Goal: Task Accomplishment & Management: Use online tool/utility

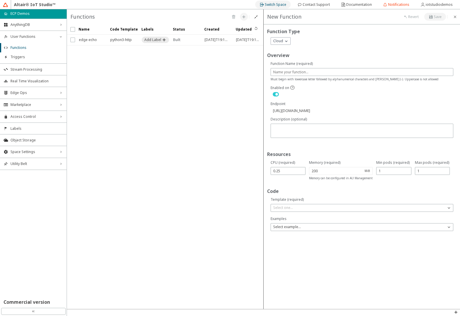
click at [284, 8] on div "Switch Space" at bounding box center [276, 4] width 22 height 9
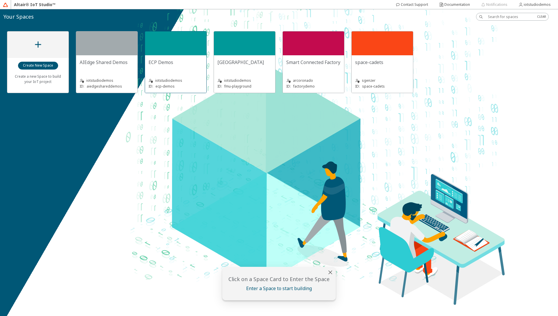
click at [174, 58] on div "ECP Demos iotstudiodemos ID: ecp-demos" at bounding box center [175, 74] width 61 height 38
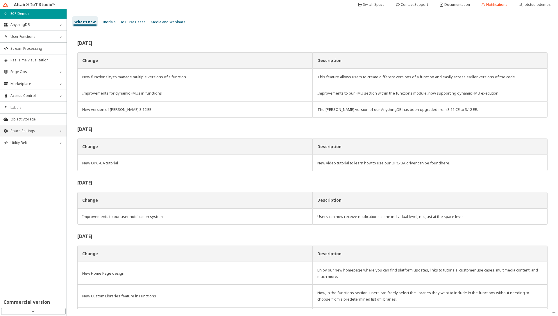
click at [34, 131] on span "Space Settings" at bounding box center [33, 131] width 46 height 5
click at [23, 170] on span "AU Management" at bounding box center [36, 169] width 53 height 5
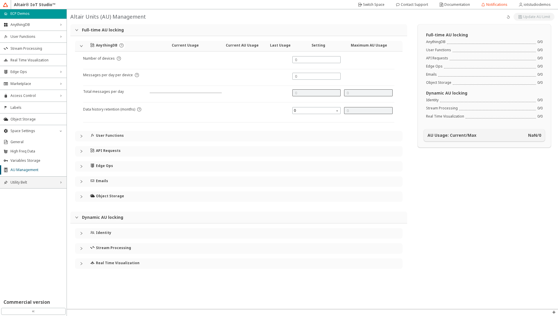
type input "24000"
type input "5"
type input "0"
click at [79, 235] on div "Identity" at bounding box center [239, 233] width 328 height 10
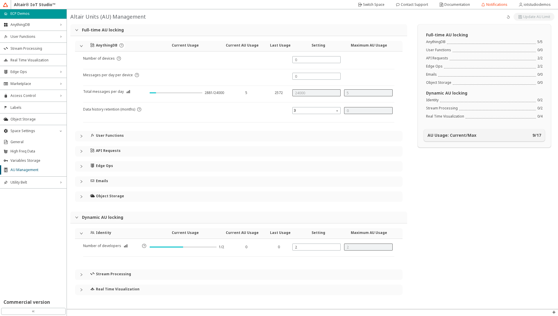
click at [81, 152] on icon "collapsed" at bounding box center [81, 150] width 3 height 3
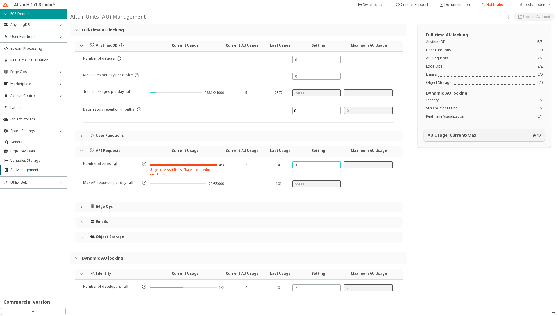
drag, startPoint x: 300, startPoint y: 165, endPoint x: 291, endPoint y: 166, distance: 9.0
click at [292, 166] on div "3" at bounding box center [316, 164] width 49 height 7
type input "4"
type input "3"
type input "65000"
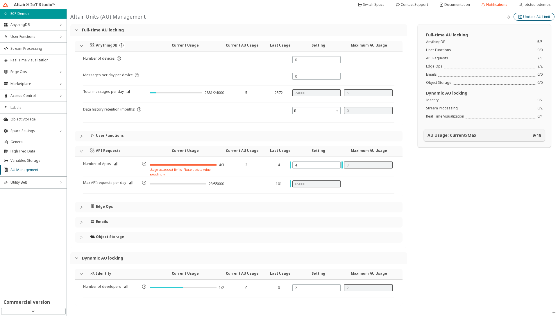
click at [0, 0] on slot "Update AU Limit" at bounding box center [0, 0] width 0 height 0
type input "3"
type input "2"
type input "55000"
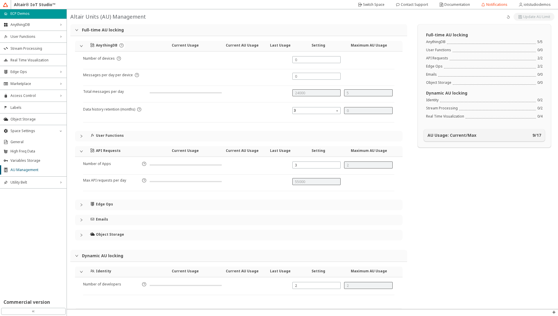
type input "4"
type input "65000"
type input "3"
click at [81, 152] on icon "expanded" at bounding box center [81, 150] width 3 height 3
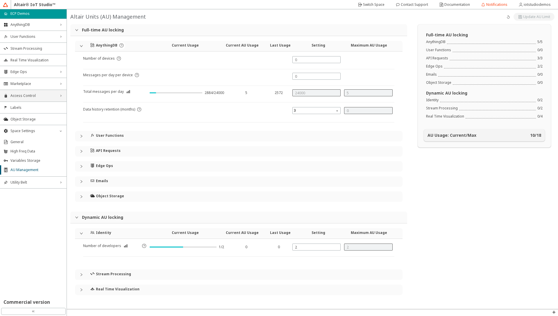
click at [26, 97] on span "Access Control" at bounding box center [33, 95] width 46 height 5
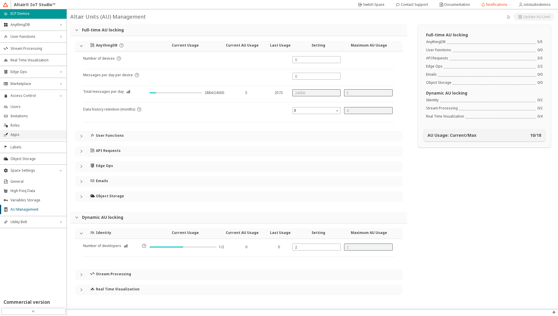
click at [25, 133] on span "Apps" at bounding box center [36, 134] width 53 height 5
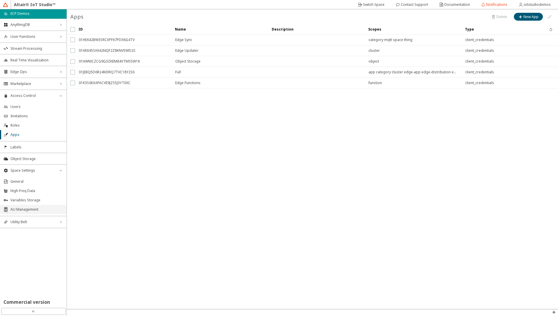
click at [27, 209] on span "AU Management" at bounding box center [36, 209] width 53 height 5
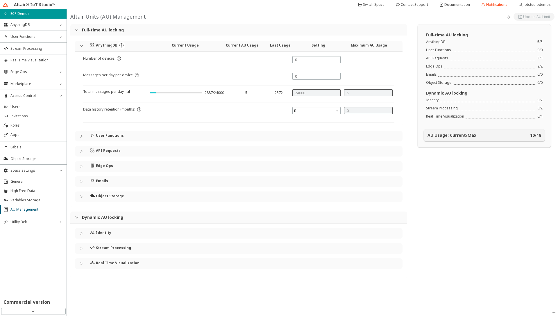
click at [81, 150] on icon "collapsed" at bounding box center [81, 150] width 3 height 3
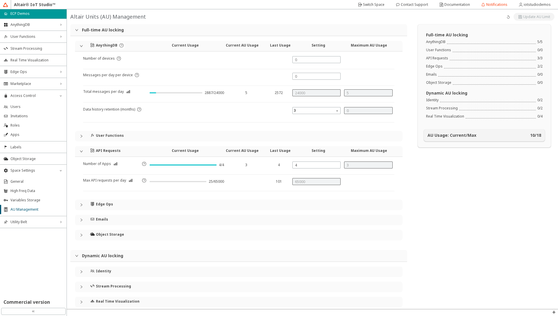
click at [81, 206] on icon "collapsed" at bounding box center [81, 204] width 3 height 3
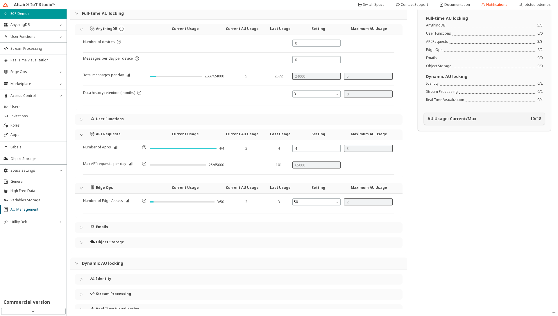
scroll to position [32, 0]
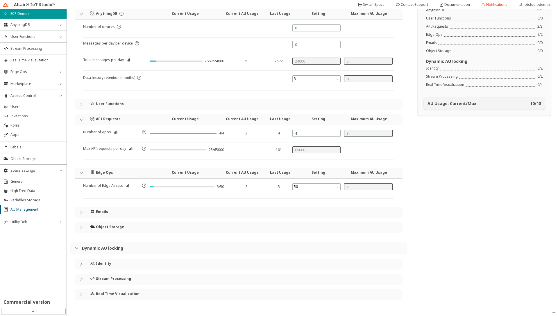
click at [82, 213] on icon "collapsed" at bounding box center [81, 211] width 3 height 3
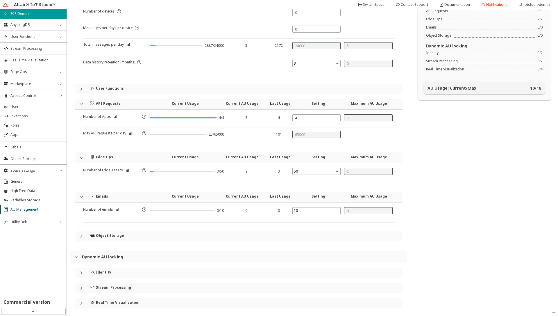
scroll to position [56, 0]
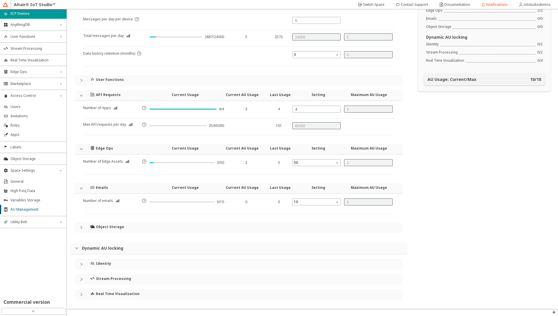
click at [80, 230] on div "Object Storage" at bounding box center [239, 227] width 328 height 10
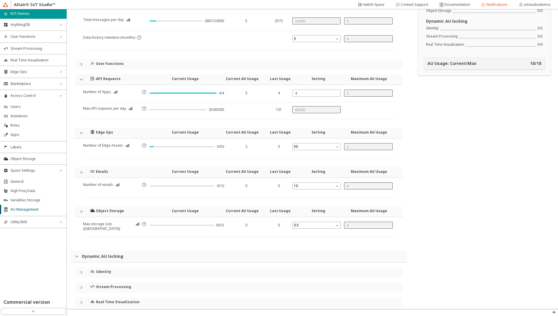
scroll to position [80, 0]
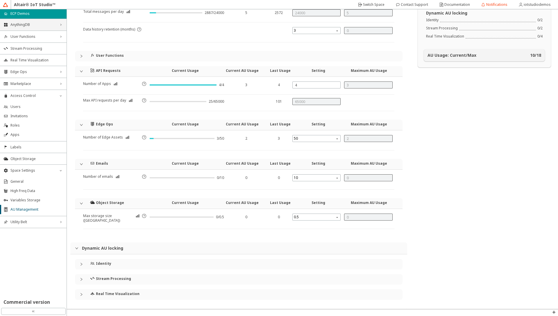
click at [38, 27] on div "AnythingDB right_chevron" at bounding box center [33, 25] width 67 height 12
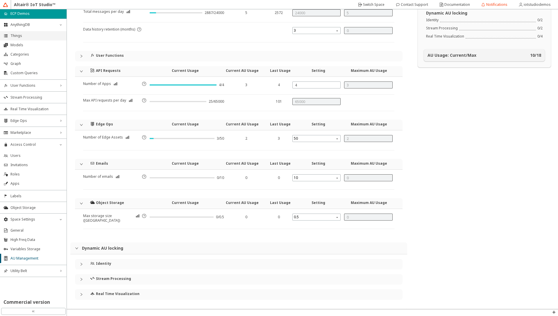
click at [34, 37] on span "Things" at bounding box center [36, 35] width 53 height 5
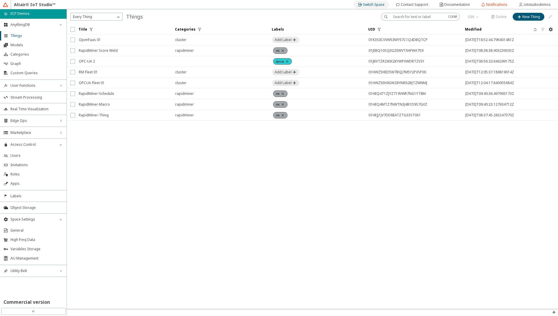
click at [0, 0] on slot "Switch Space" at bounding box center [0, 0] width 0 height 0
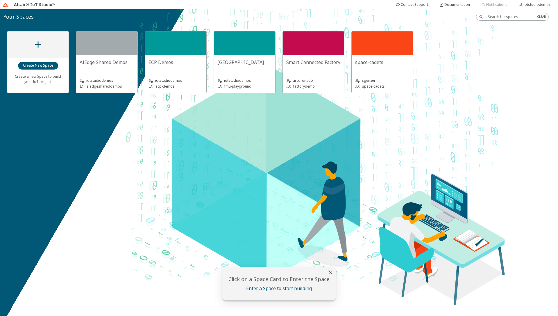
click at [400, 69] on div "space-cadets" at bounding box center [382, 65] width 54 height 12
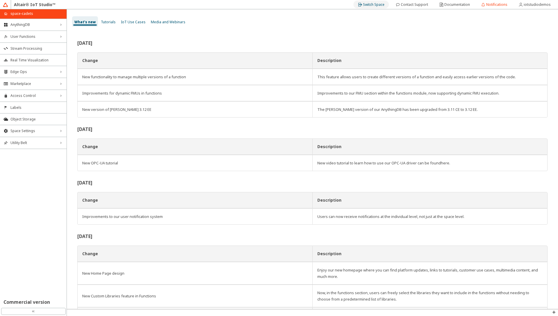
click at [0, 0] on slot "Switch Space" at bounding box center [0, 0] width 0 height 0
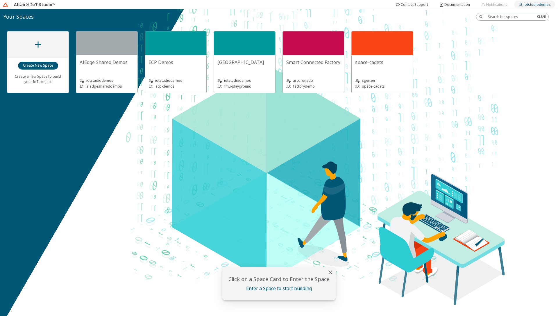
click at [0, 0] on slot "iotstudiodemos" at bounding box center [0, 0] width 0 height 0
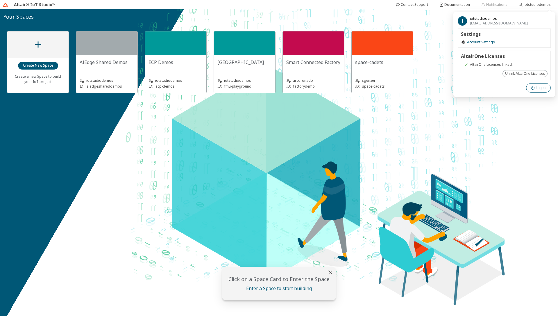
click at [0, 0] on slot "Logout" at bounding box center [0, 0] width 0 height 0
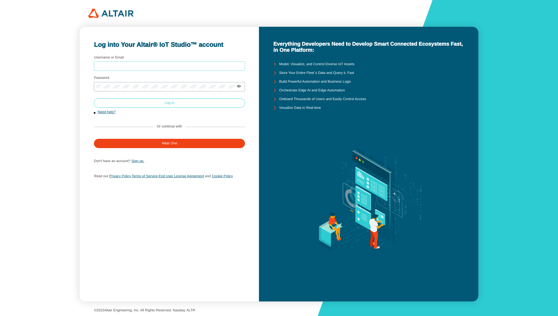
type input "iotstudiodemos"
click at [163, 103] on paper-button "Log In" at bounding box center [169, 102] width 151 height 9
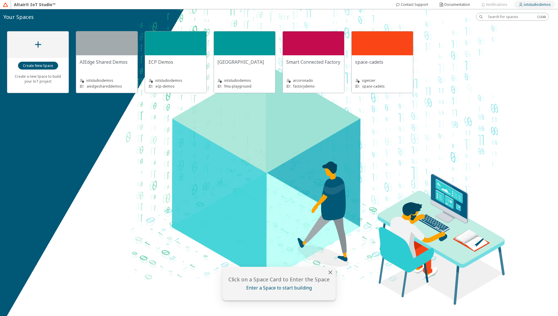
click at [0, 0] on slot "iotstudiodemos" at bounding box center [0, 0] width 0 height 0
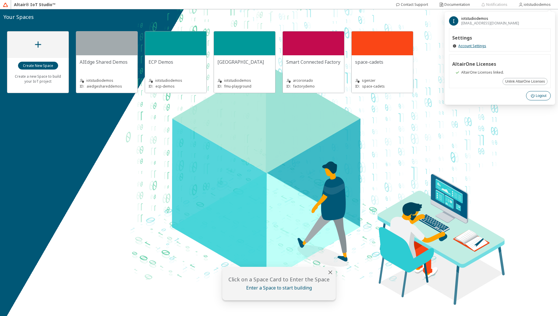
click at [533, 96] on iron-icon at bounding box center [533, 95] width 5 height 5
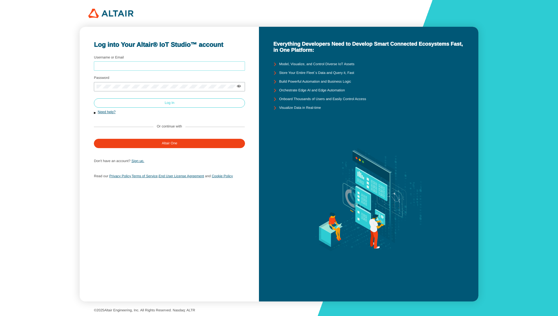
type input "iotstudiodemos"
click at [212, 103] on paper-button "Log In" at bounding box center [169, 102] width 151 height 9
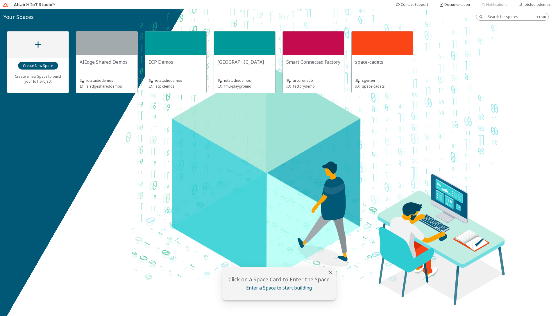
click at [182, 59] on div "ECP Demos" at bounding box center [176, 62] width 54 height 6
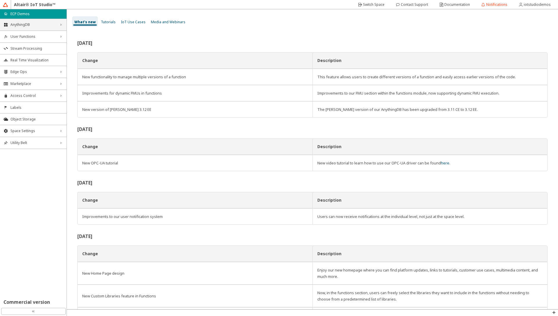
click at [42, 24] on span "AnythingDB" at bounding box center [33, 24] width 46 height 5
click at [40, 35] on span "Things" at bounding box center [36, 35] width 53 height 5
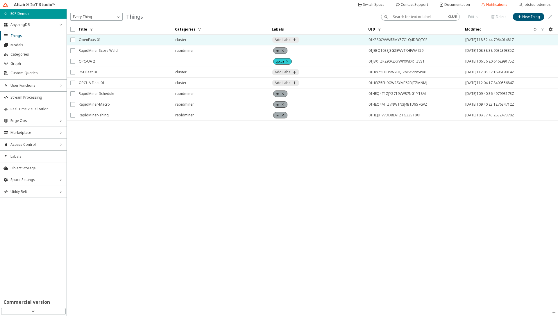
click at [100, 41] on span "OpenFaas 01" at bounding box center [123, 40] width 89 height 10
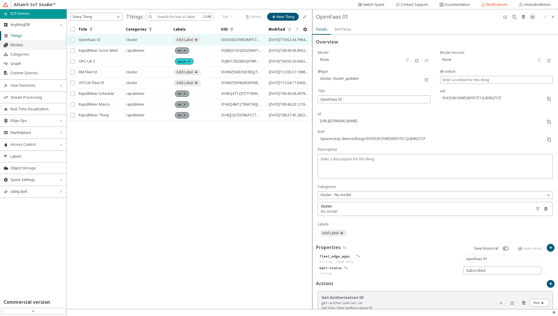
click at [28, 45] on span "Models" at bounding box center [36, 45] width 53 height 5
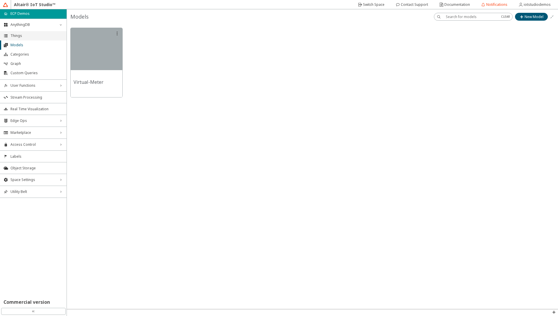
click at [38, 37] on span "Things" at bounding box center [36, 35] width 53 height 5
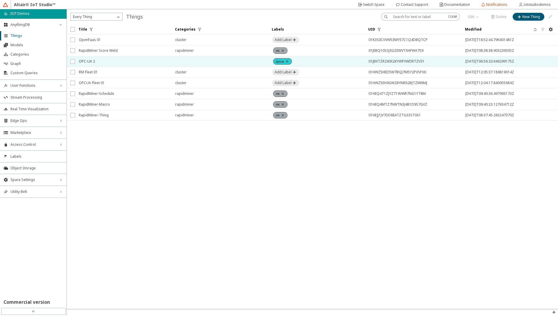
click at [92, 63] on span "OPC-UA 2" at bounding box center [123, 61] width 89 height 10
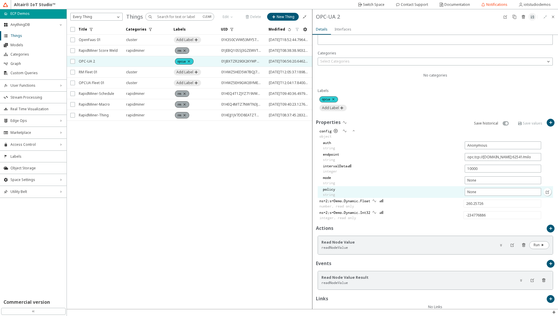
scroll to position [140, 0]
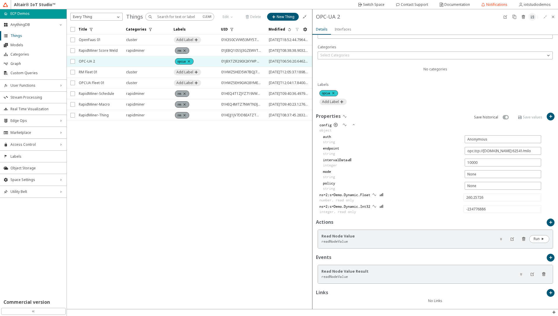
type input "96.19597"
type input "-238631286"
type input "636.2359"
type input "-1182701092"
type input "469.36996"
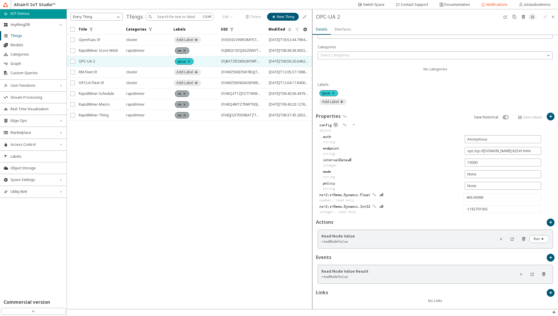
type input "-503705138"
type input "541.14813"
type input "696706689"
type input "447.6286"
type input "1062924022"
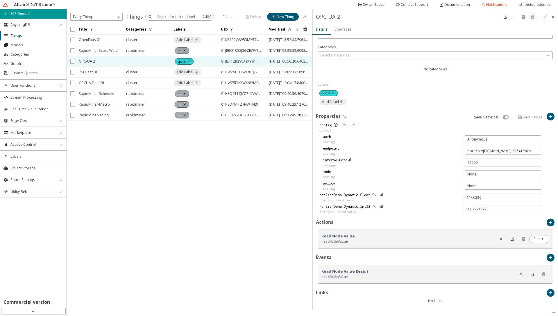
type input "786.35345"
type input "-1695763764"
type input "371.01547"
type input "554385443"
click at [25, 43] on span "Models" at bounding box center [36, 45] width 53 height 5
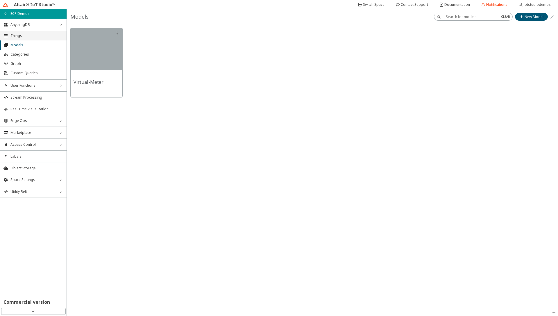
click at [12, 38] on span "Things" at bounding box center [36, 35] width 53 height 5
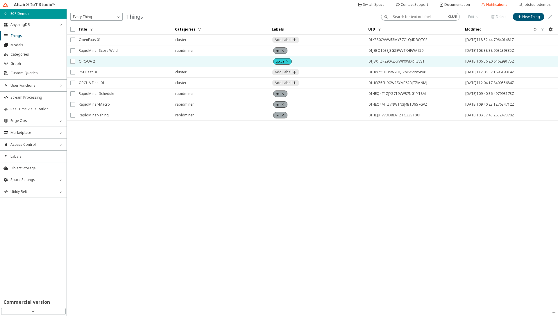
click at [96, 58] on span "OPC-UA 2" at bounding box center [123, 61] width 89 height 10
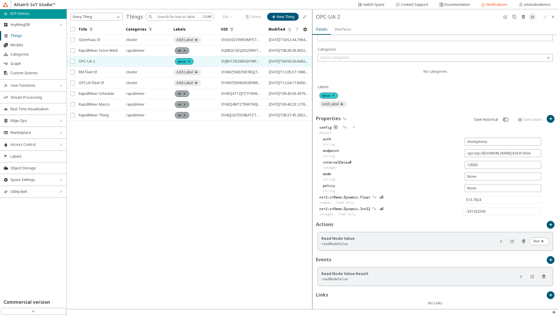
scroll to position [140, 0]
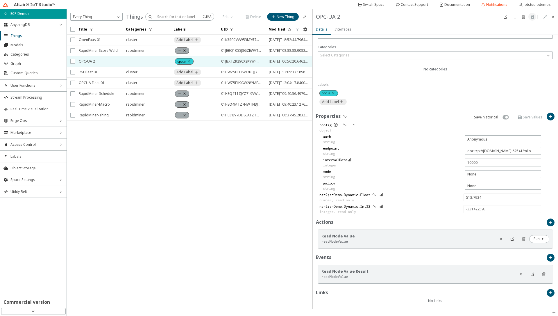
type input "786.7902"
type input "680078831"
type input "202.19743"
type input "-498719262"
type input "408.01395"
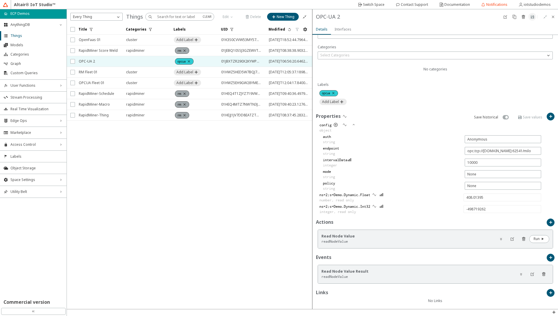
type input "1222258759"
type input "353.26636"
type input "1781409369"
type input "154.91106"
click at [18, 47] on span "Models" at bounding box center [36, 45] width 53 height 5
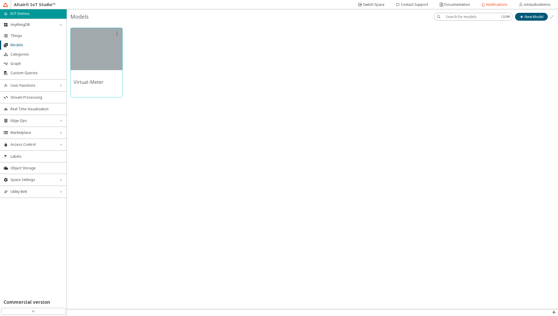
click at [0, 0] on slot "Virtual-Meter" at bounding box center [0, 0] width 0 height 0
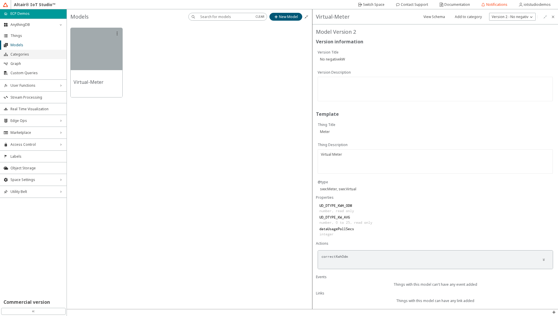
click at [26, 56] on span "Categories" at bounding box center [36, 54] width 53 height 5
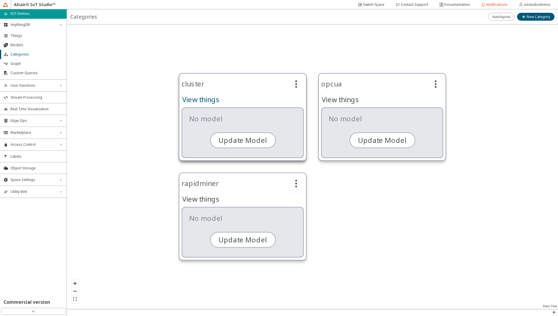
click at [0, 0] on slot "View things" at bounding box center [0, 0] width 0 height 0
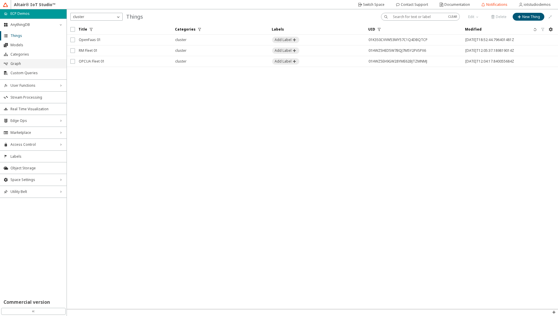
click at [26, 64] on span "Graph" at bounding box center [36, 63] width 53 height 5
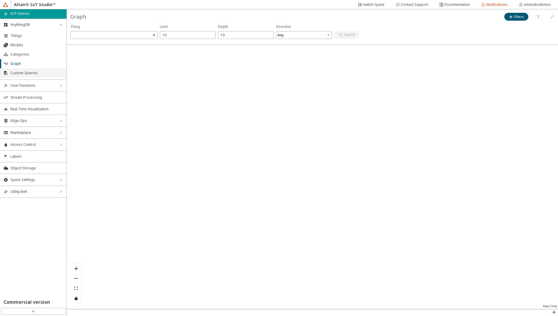
click at [15, 76] on li "Custom Queries" at bounding box center [33, 72] width 67 height 9
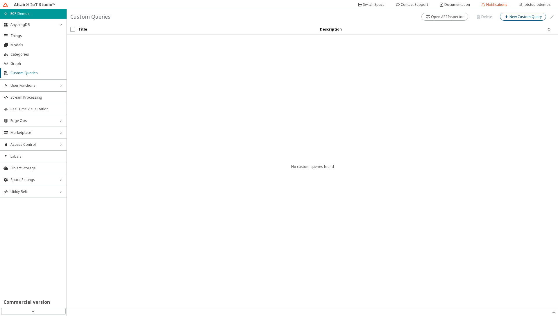
click at [0, 0] on slot "New Custom Query" at bounding box center [0, 0] width 0 height 0
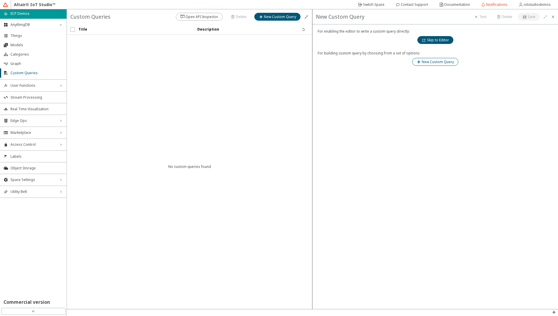
click at [0, 0] on slot "New Custom Query" at bounding box center [0, 0] width 0 height 0
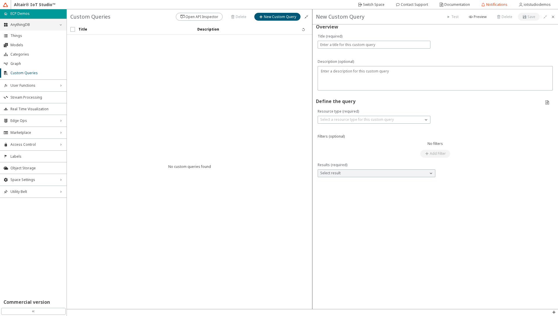
click at [48, 26] on span "AnythingDB" at bounding box center [33, 24] width 46 height 5
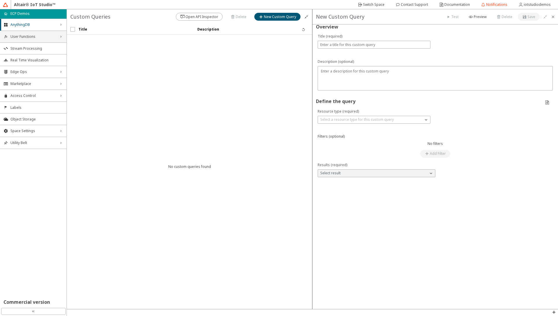
click at [42, 39] on div "User Functions right_chevron" at bounding box center [33, 37] width 67 height 12
click at [40, 47] on span "Functions" at bounding box center [36, 47] width 53 height 5
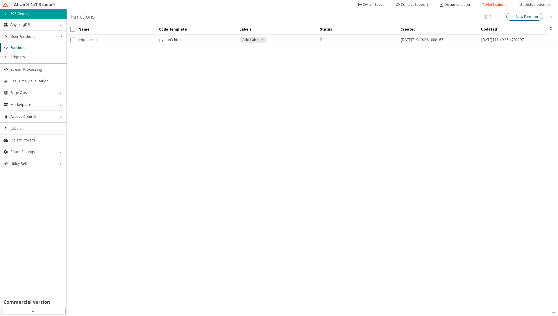
click at [0, 0] on slot "New Function" at bounding box center [0, 0] width 0 height 0
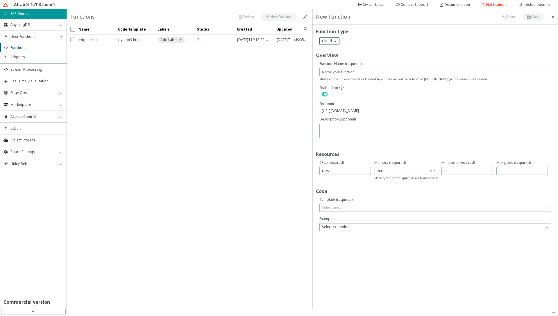
click at [331, 41] on span "Cloud" at bounding box center [327, 41] width 10 height 5
click at [552, 18] on iron-icon at bounding box center [553, 17] width 5 height 5
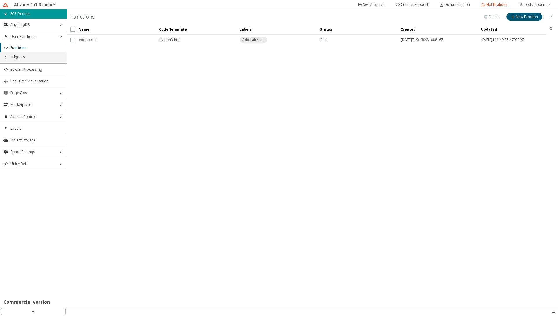
click at [22, 59] on span "Triggers" at bounding box center [36, 57] width 53 height 5
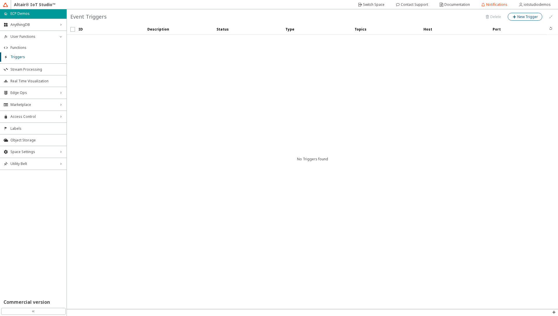
click at [0, 0] on slot "New Trigger" at bounding box center [0, 0] width 0 height 0
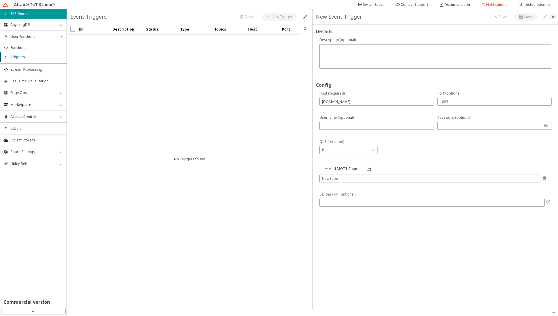
click at [552, 17] on iron-icon at bounding box center [553, 17] width 5 height 5
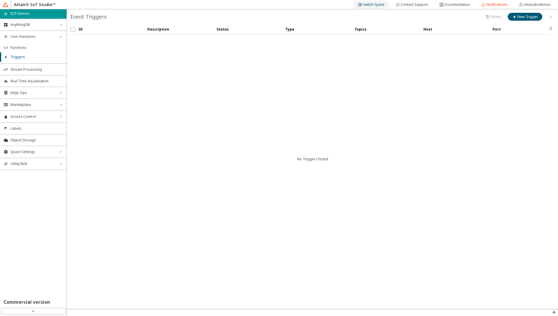
click at [0, 0] on slot "Switch Space" at bounding box center [0, 0] width 0 height 0
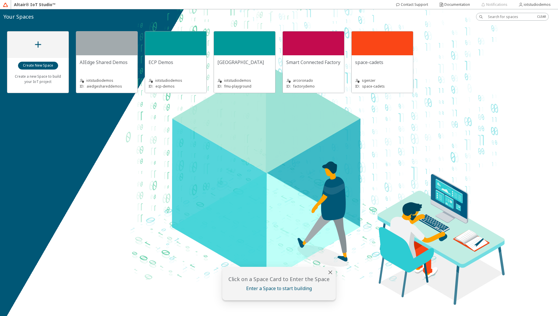
click at [0, 0] on slot "[GEOGRAPHIC_DATA]" at bounding box center [0, 0] width 0 height 0
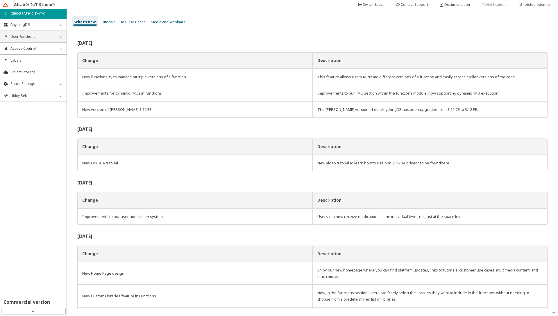
click at [59, 35] on icon "right_chevron" at bounding box center [60, 36] width 5 height 5
click at [41, 49] on span "Functions" at bounding box center [36, 47] width 53 height 5
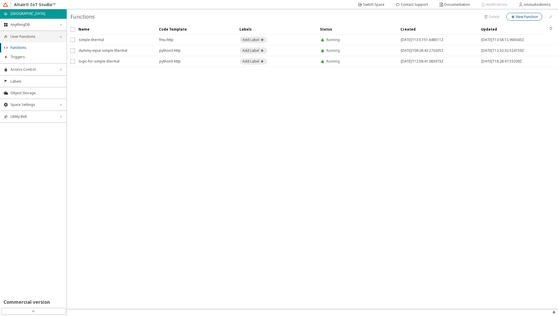
click at [516, 19] on div "New Function" at bounding box center [527, 16] width 22 height 5
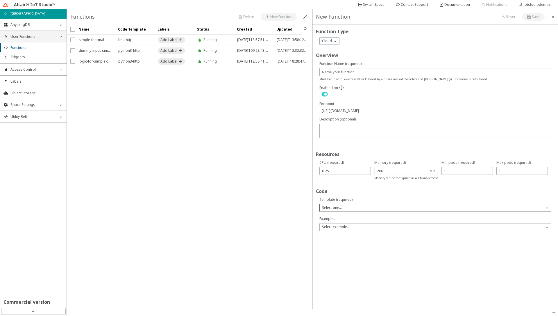
click at [347, 208] on div "Select one..." at bounding box center [432, 208] width 224 height 6
click at [55, 26] on span "AnythingDB" at bounding box center [33, 24] width 46 height 5
click at [33, 35] on span "Things" at bounding box center [36, 35] width 53 height 5
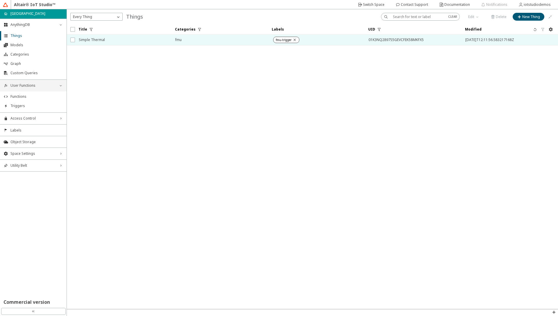
click at [95, 44] on span "Simple Thermal" at bounding box center [123, 40] width 89 height 10
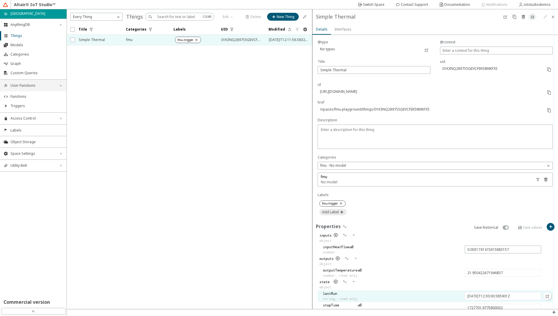
scroll to position [70, 0]
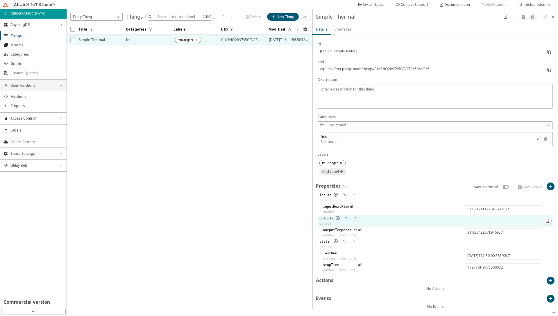
click at [349, 219] on iron-icon at bounding box center [347, 217] width 5 height 5
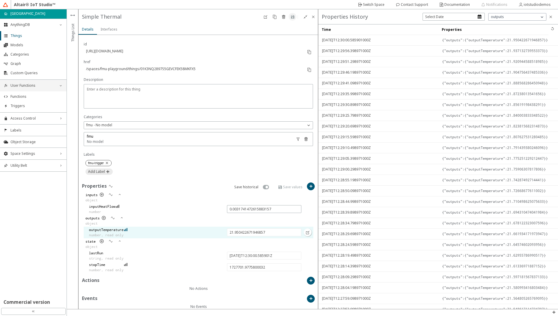
click at [127, 230] on iron-icon at bounding box center [126, 229] width 4 height 5
click at [0, 0] on slot "Switch Space" at bounding box center [0, 0] width 0 height 0
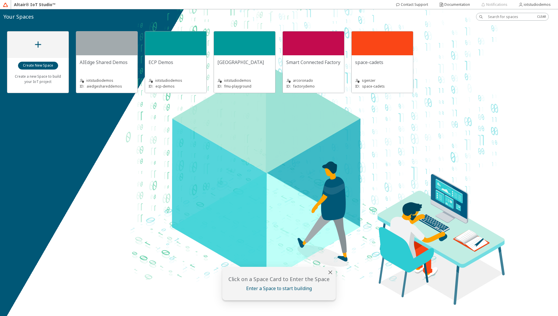
click at [179, 70] on div "ECP Demos" at bounding box center [176, 65] width 54 height 12
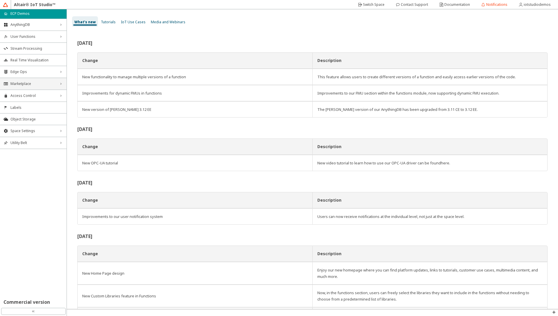
click at [40, 84] on span "Marketplace" at bounding box center [33, 83] width 46 height 5
click at [38, 95] on span "Edge Applications" at bounding box center [36, 94] width 53 height 5
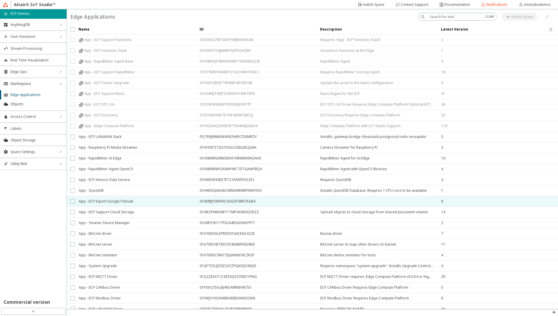
click at [71, 202] on input "checkbox" at bounding box center [72, 201] width 4 height 5
checkbox input "true"
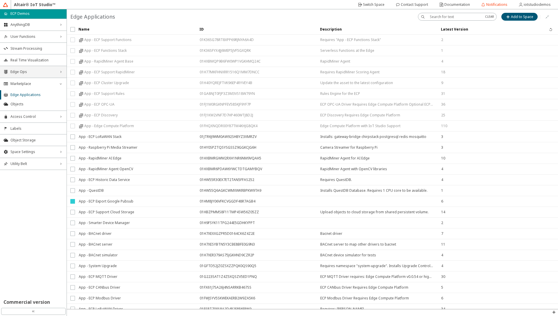
click at [57, 72] on div "Edge Ops right_chevron" at bounding box center [33, 72] width 67 height 12
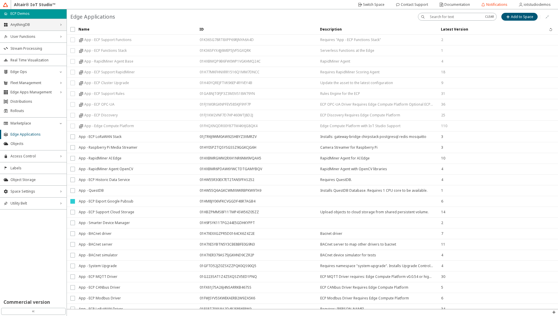
click at [18, 25] on span "AnythingDB" at bounding box center [33, 24] width 46 height 5
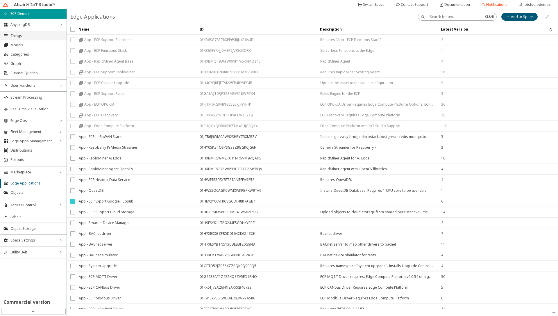
click at [22, 37] on span "Things" at bounding box center [36, 35] width 53 height 5
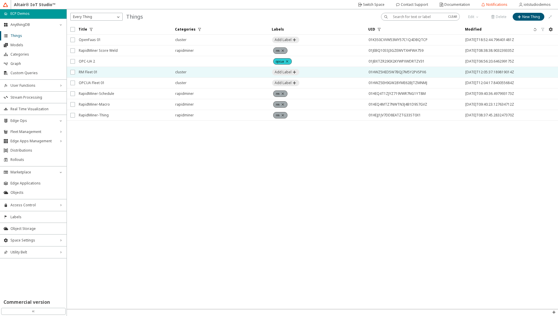
drag, startPoint x: 102, startPoint y: 72, endPoint x: 152, endPoint y: 83, distance: 50.5
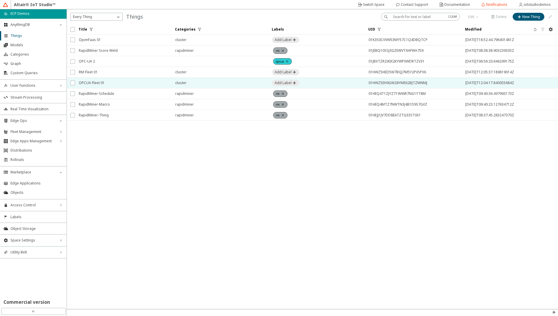
click at [102, 72] on span "RM Fleet 01" at bounding box center [123, 72] width 89 height 10
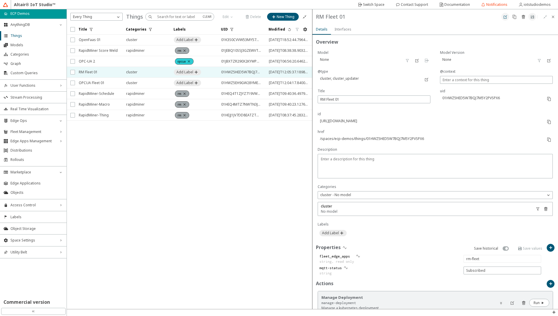
click at [503, 17] on iron-icon at bounding box center [505, 17] width 5 height 5
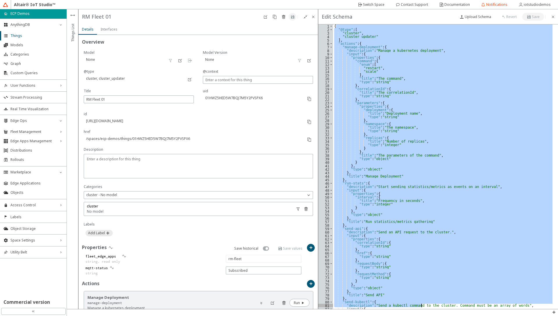
drag, startPoint x: 337, startPoint y: 27, endPoint x: 422, endPoint y: 306, distance: 291.6
click at [422, 306] on div "{ "@type" : [ "cluster" , "cluster_updater" ] , "actions" : { "manage-deploymen…" at bounding box center [443, 169] width 221 height 291
type textarea ""send-kubectl": { "description": "Send a kubectl command to the cluster. Comman…"
click at [555, 17] on iron-icon at bounding box center [553, 17] width 5 height 5
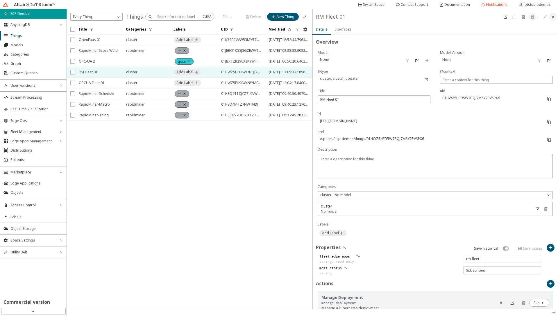
click at [552, 19] on iron-icon at bounding box center [553, 17] width 5 height 5
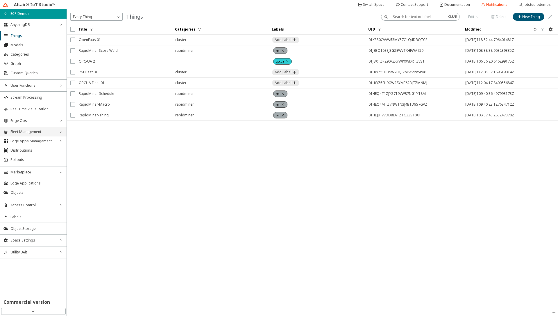
click at [58, 133] on div "Fleet Management right_chevron" at bounding box center [33, 131] width 67 height 9
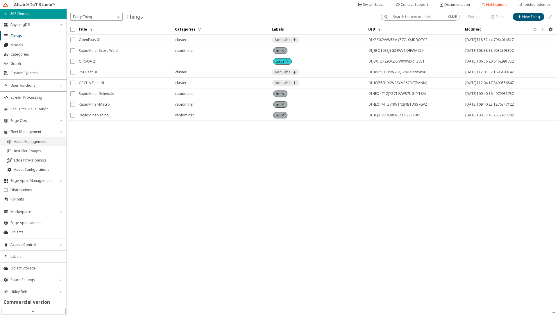
click at [41, 143] on span "Asset Management" at bounding box center [38, 141] width 49 height 5
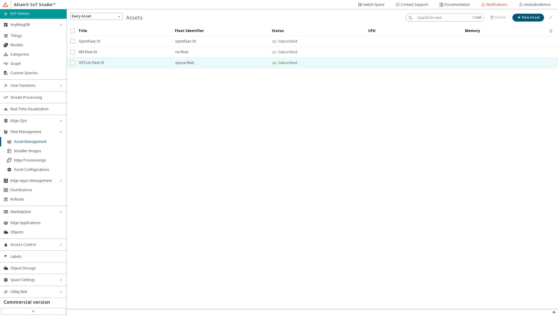
click at [107, 64] on span "OPCUA Fleet 01" at bounding box center [123, 63] width 89 height 10
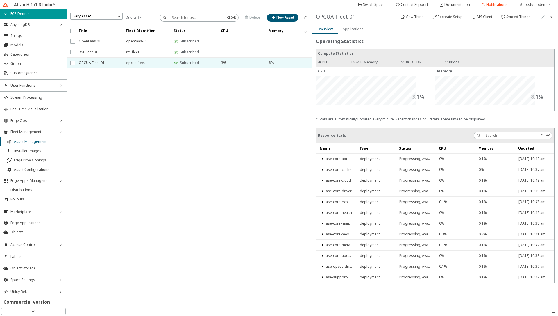
click at [0, 0] on slot "Applications" at bounding box center [0, 0] width 0 height 0
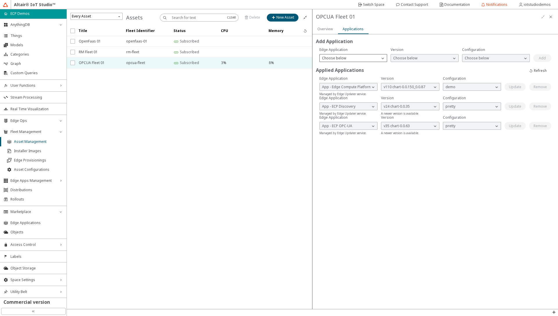
click at [358, 59] on div "Choose below" at bounding box center [350, 58] width 60 height 6
drag, startPoint x: 353, startPoint y: 227, endPoint x: 361, endPoint y: 218, distance: 12.6
click at [354, 226] on div "Add Application Applied Applications Are you sure you want to remove this Edge …" at bounding box center [436, 171] width 246 height 274
click at [0, 0] on slot "Overview" at bounding box center [0, 0] width 0 height 0
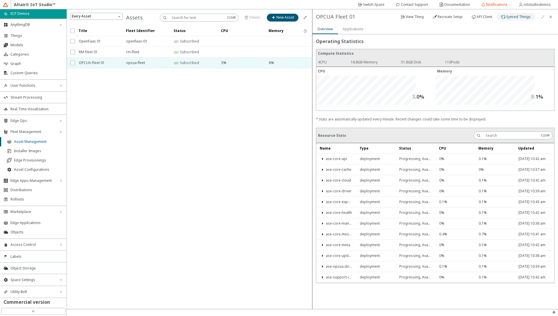
click at [0, 0] on slot "Synced Things" at bounding box center [0, 0] width 0 height 0
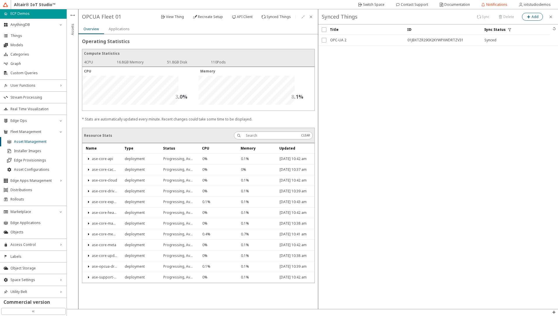
click at [0, 0] on slot "Add" at bounding box center [0, 0] width 0 height 0
click at [436, 154] on p "Select a Label" at bounding box center [422, 152] width 27 height 5
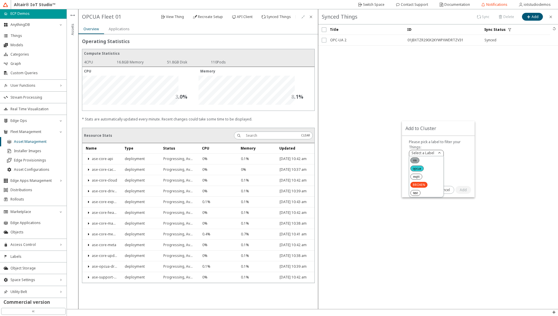
drag, startPoint x: 451, startPoint y: 162, endPoint x: 452, endPoint y: 172, distance: 9.6
click at [452, 162] on div "Please pick a label to filter your Things:" at bounding box center [438, 159] width 73 height 47
click at [0, 0] on slot "Cancel" at bounding box center [0, 0] width 0 height 0
click at [0, 0] on slot "API Client" at bounding box center [0, 0] width 0 height 0
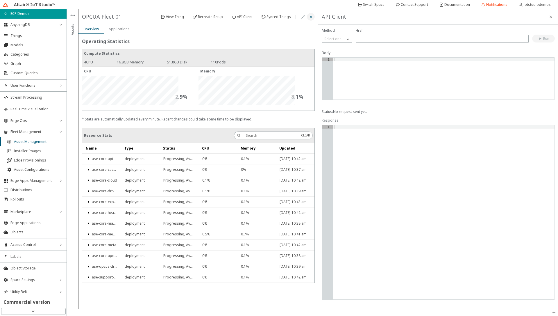
click at [314, 17] on paper-button at bounding box center [311, 17] width 8 height 8
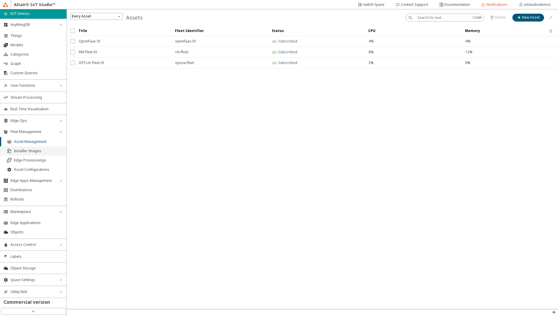
click at [35, 150] on span "Installer Images" at bounding box center [38, 151] width 49 height 5
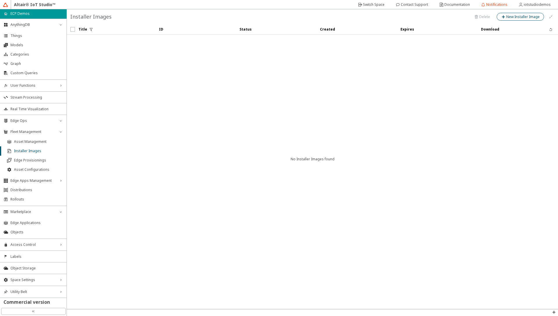
click at [0, 0] on slot "New Installer Image" at bounding box center [0, 0] width 0 height 0
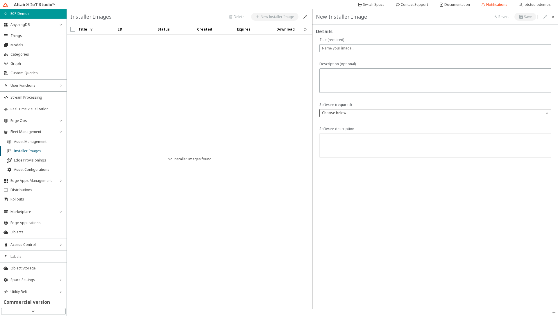
click at [351, 110] on div "Choose below" at bounding box center [432, 113] width 224 height 6
click at [556, 18] on paper-button at bounding box center [553, 17] width 8 height 8
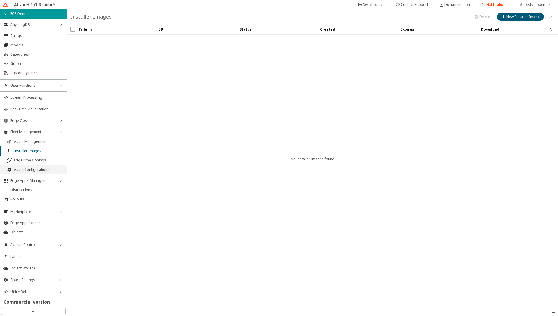
click at [23, 171] on span "Asset Configurations" at bounding box center [38, 169] width 49 height 5
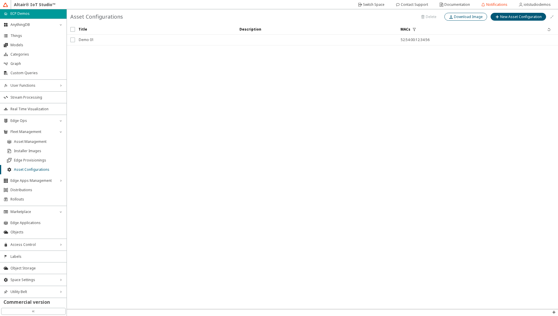
click at [0, 0] on slot "Download Image" at bounding box center [0, 0] width 0 height 0
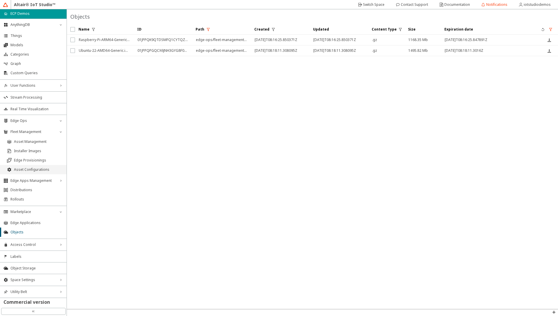
click at [35, 172] on span "Asset Configurations" at bounding box center [38, 169] width 49 height 5
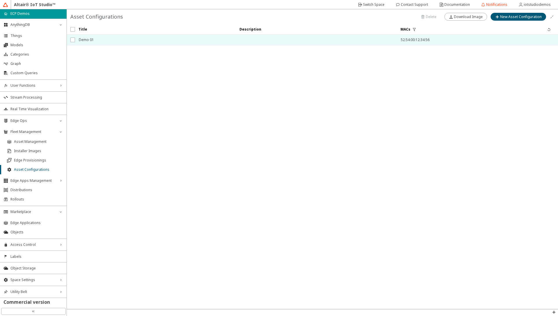
click at [93, 43] on span "Demo 01" at bounding box center [156, 40] width 154 height 10
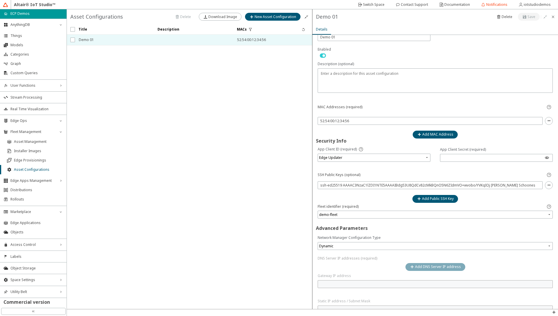
scroll to position [35, 0]
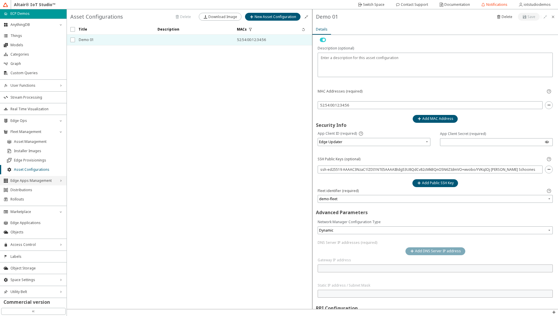
click at [49, 184] on div "Edge Apps Management right_chevron" at bounding box center [33, 180] width 67 height 9
click at [23, 192] on span "Edge Applications" at bounding box center [38, 190] width 49 height 5
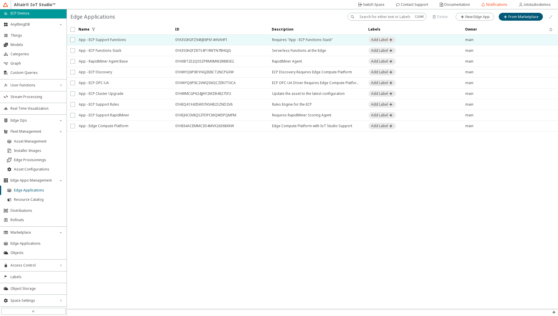
click at [112, 41] on span "App - ECP Support Functions" at bounding box center [123, 40] width 89 height 10
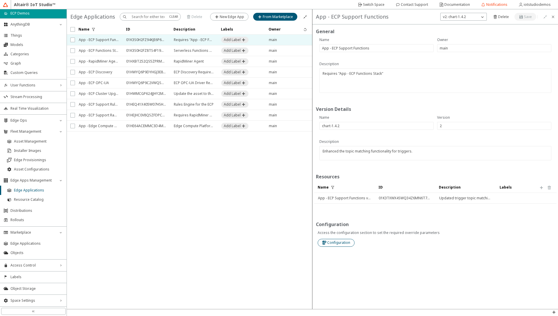
click at [0, 0] on slot "Configuration" at bounding box center [0, 0] width 0 height 0
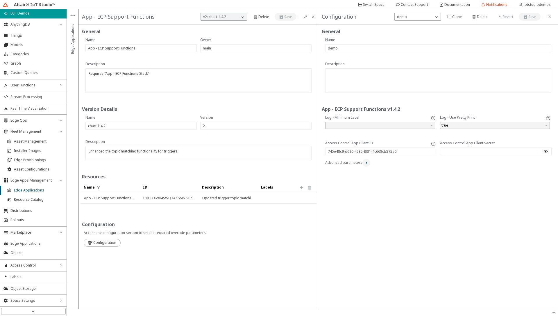
click at [364, 164] on iron-icon at bounding box center [366, 162] width 5 height 5
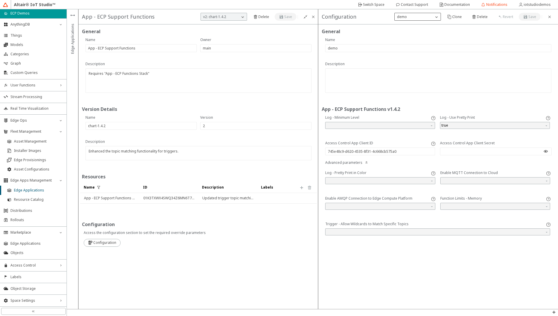
click at [418, 17] on div "demo" at bounding box center [414, 17] width 39 height 6
click at [551, 15] on iron-icon at bounding box center [549, 17] width 5 height 5
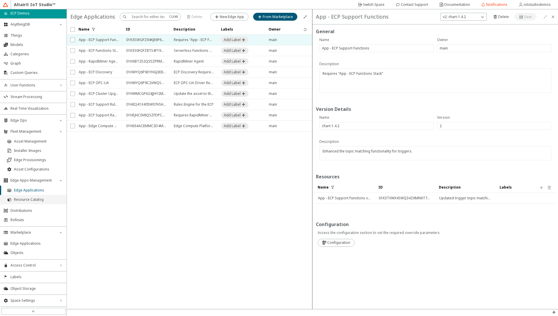
click at [22, 201] on span "Resource Catalog" at bounding box center [38, 199] width 49 height 5
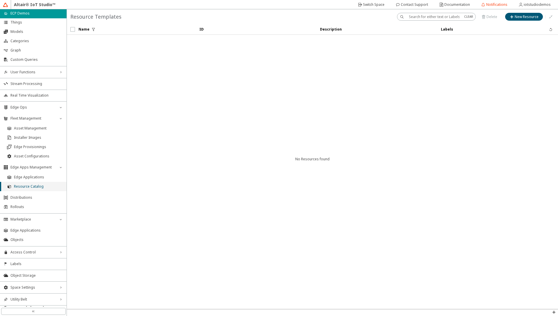
scroll to position [19, 0]
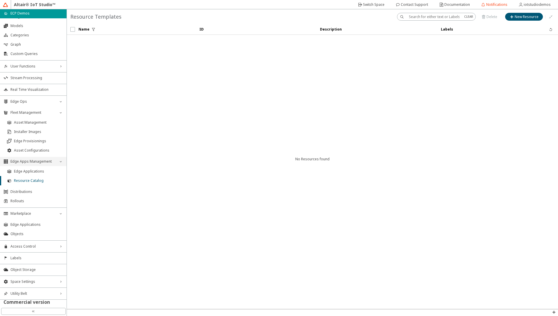
click at [50, 162] on span "Edge Apps Management" at bounding box center [33, 161] width 46 height 5
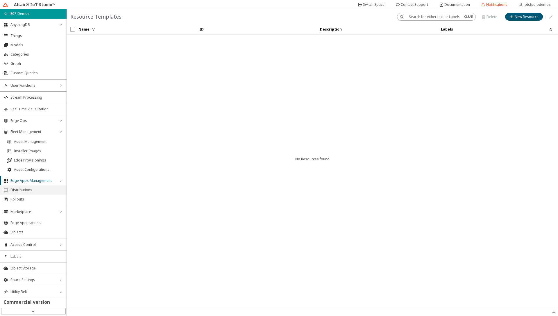
click at [34, 189] on span "Distributions" at bounding box center [36, 190] width 53 height 5
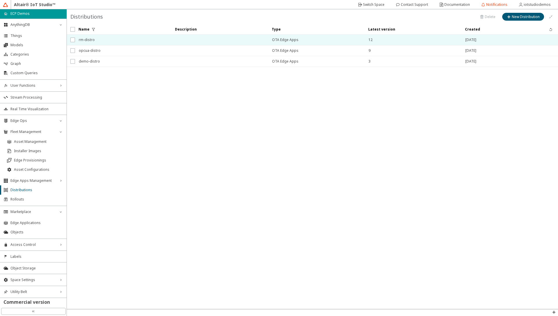
click at [106, 41] on span "rm-distro" at bounding box center [123, 40] width 89 height 10
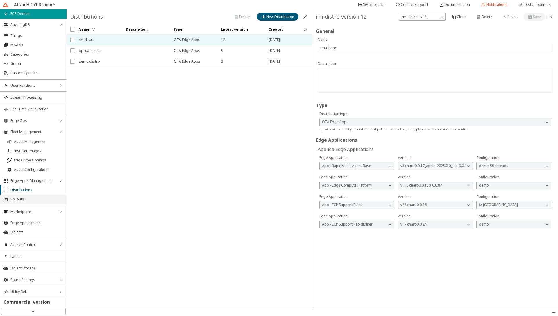
click at [24, 202] on li "Rollouts" at bounding box center [33, 199] width 67 height 9
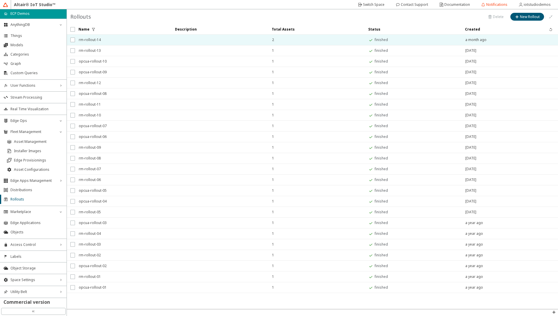
click at [131, 42] on span "rm-rollout-14" at bounding box center [123, 40] width 89 height 10
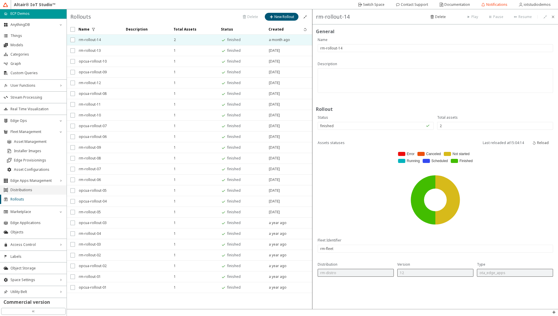
click at [35, 190] on span "Distributions" at bounding box center [36, 190] width 53 height 5
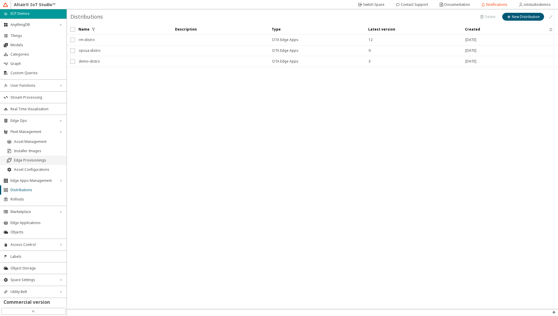
click at [41, 161] on span "Edge Provisionings" at bounding box center [38, 160] width 49 height 5
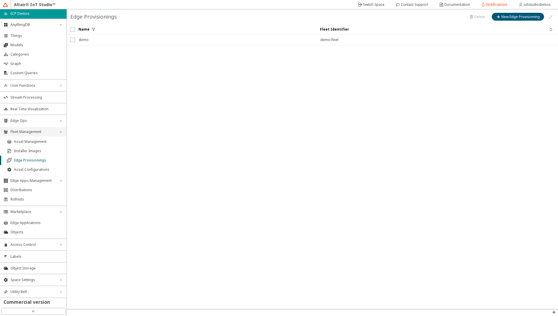
click at [55, 132] on span "Fleet Management" at bounding box center [33, 131] width 46 height 5
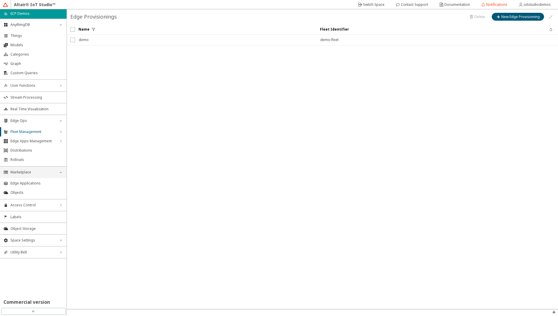
click at [60, 173] on icon "down_chevron" at bounding box center [60, 172] width 5 height 5
click at [53, 186] on span "Access Control" at bounding box center [33, 184] width 46 height 5
click at [0, 0] on slot "Switch Space" at bounding box center [0, 0] width 0 height 0
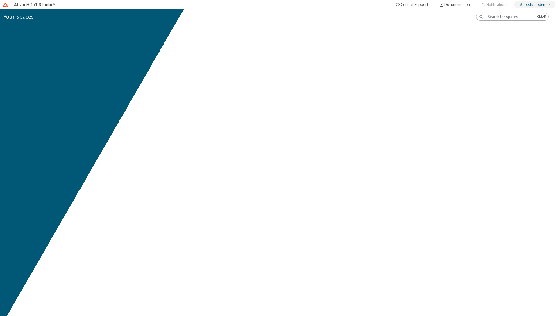
click at [0, 0] on slot "iotstudiodemos" at bounding box center [0, 0] width 0 height 0
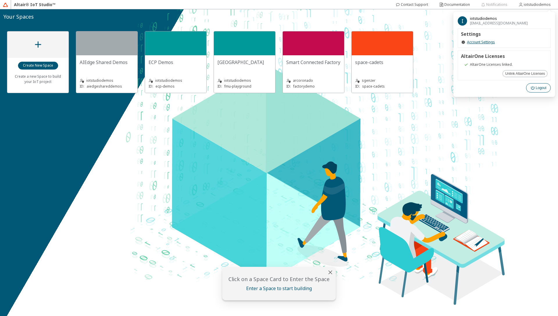
click at [535, 88] on iron-icon at bounding box center [533, 87] width 5 height 5
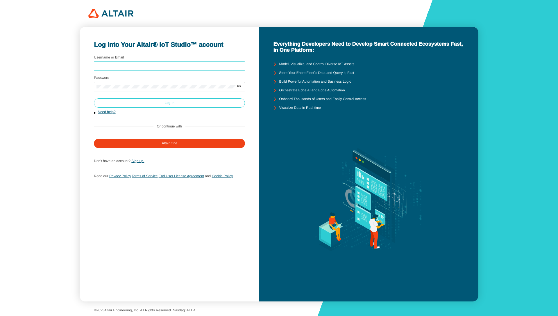
type input "iotstudiodemos"
click at [181, 105] on paper-button "Log In" at bounding box center [169, 102] width 151 height 9
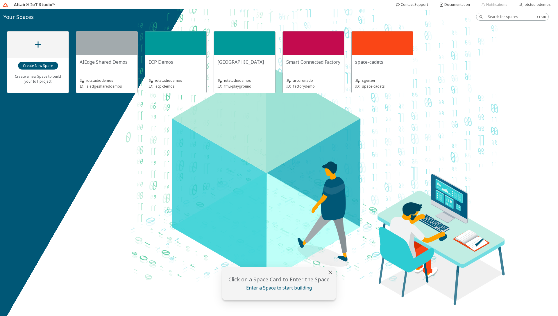
click at [179, 71] on div "iotstudiodemos ID: ecp-demos" at bounding box center [176, 79] width 54 height 19
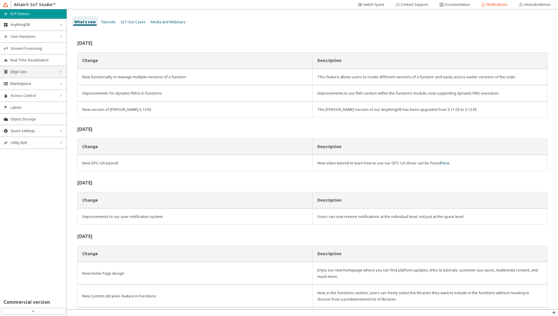
click at [63, 71] on icon "right_chevron" at bounding box center [60, 71] width 5 height 5
click at [58, 134] on icon "right_chevron" at bounding box center [60, 135] width 5 height 5
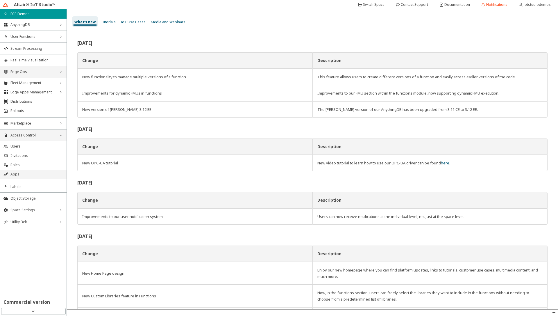
click at [44, 170] on li "Apps" at bounding box center [33, 174] width 67 height 9
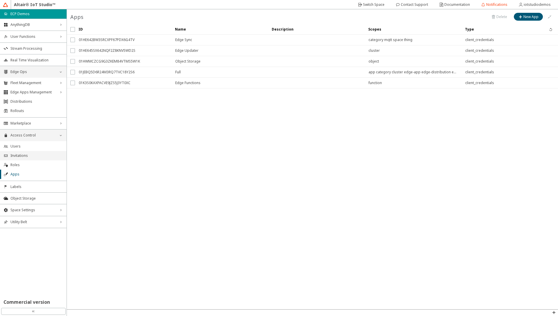
click at [24, 157] on span "Invitations" at bounding box center [36, 155] width 53 height 5
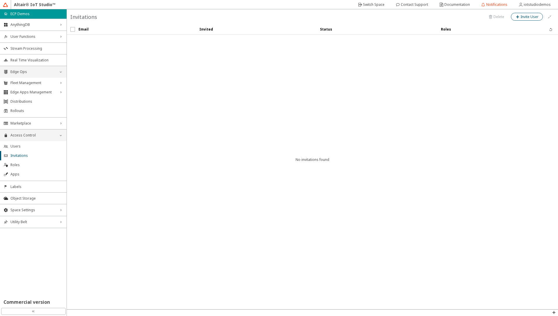
click at [524, 19] on paper-button "Invite User" at bounding box center [527, 17] width 32 height 8
click at [552, 18] on iron-icon at bounding box center [551, 17] width 5 height 5
click at [15, 146] on span "Users" at bounding box center [36, 146] width 53 height 5
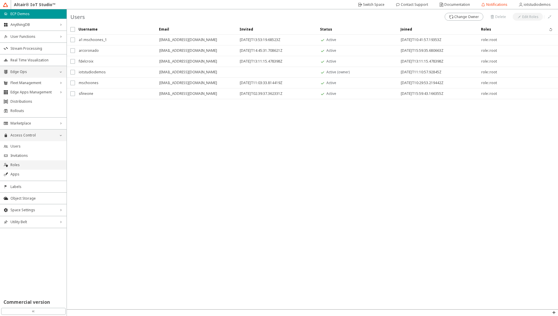
click at [22, 165] on span "Roles" at bounding box center [36, 165] width 53 height 5
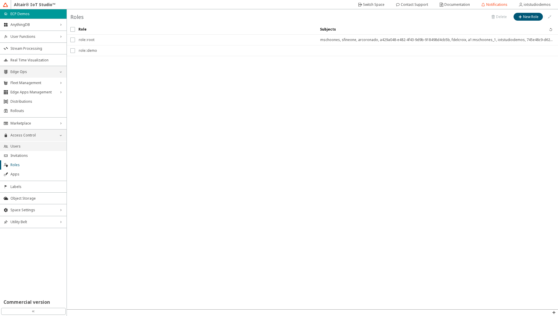
click at [27, 149] on li "Users" at bounding box center [33, 146] width 67 height 9
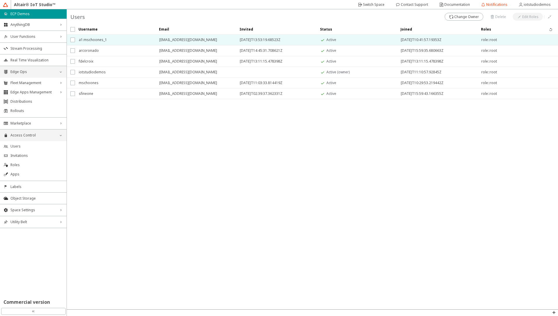
click at [171, 39] on span "[EMAIL_ADDRESS][DOMAIN_NAME]" at bounding box center [195, 40] width 73 height 10
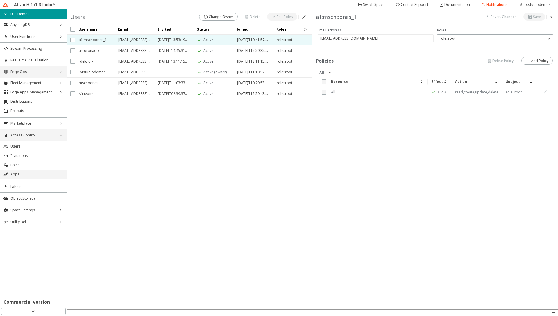
click at [19, 176] on span "Apps" at bounding box center [36, 174] width 53 height 5
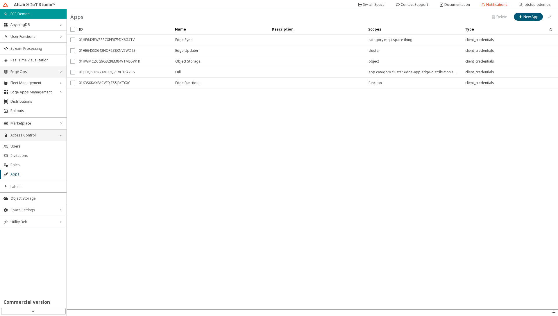
click at [56, 137] on span "Access Control" at bounding box center [33, 135] width 46 height 5
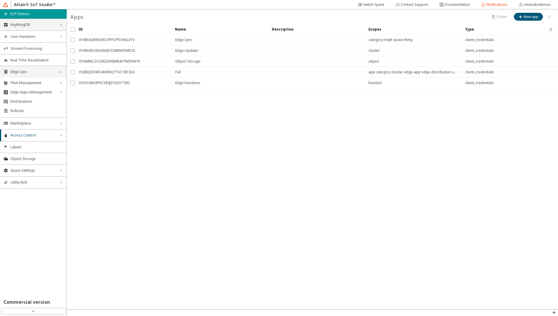
click at [43, 23] on span "AnythingDB" at bounding box center [33, 24] width 46 height 5
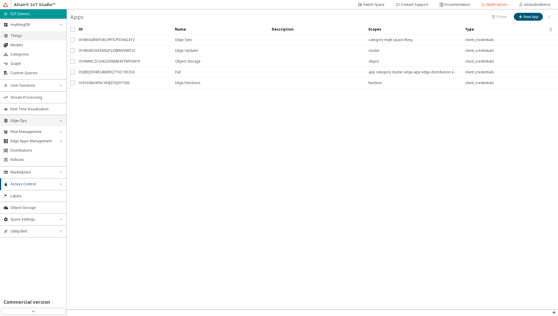
click at [20, 38] on li "Things" at bounding box center [33, 35] width 67 height 9
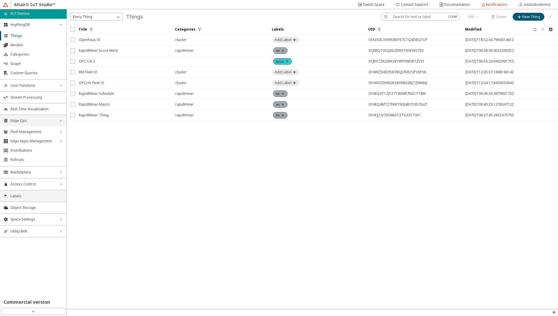
click at [25, 196] on span "Labels" at bounding box center [36, 196] width 53 height 5
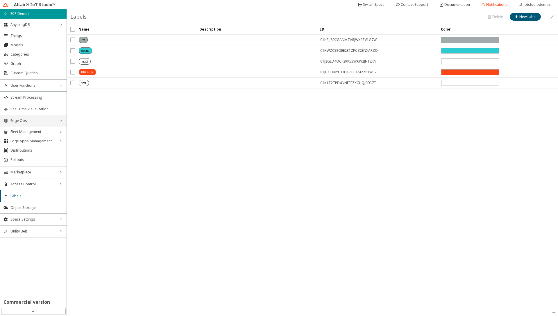
click at [112, 63] on unity-tag at bounding box center [137, 61] width 117 height 6
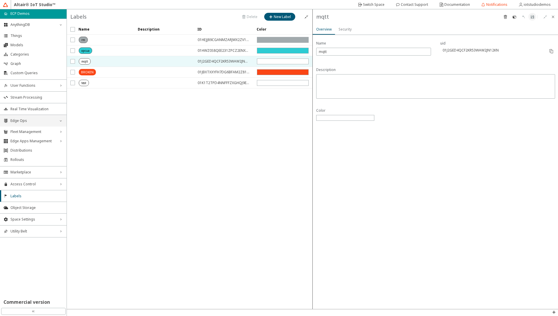
click at [0, 0] on slot "Security" at bounding box center [0, 0] width 0 height 0
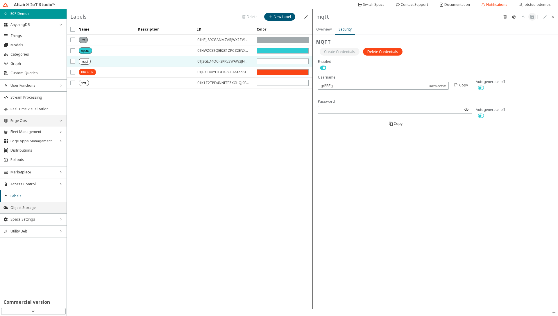
click at [41, 209] on span "Object Storage" at bounding box center [36, 207] width 53 height 5
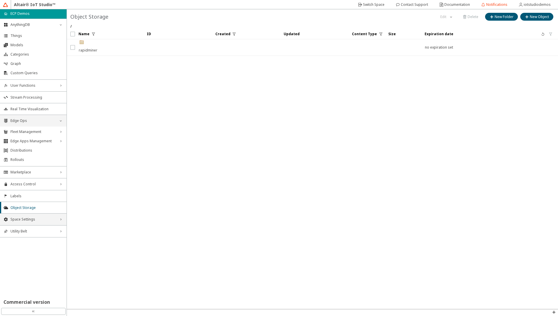
click at [56, 221] on span "Space Settings" at bounding box center [33, 219] width 46 height 5
click at [40, 258] on span "AU Management" at bounding box center [36, 258] width 53 height 5
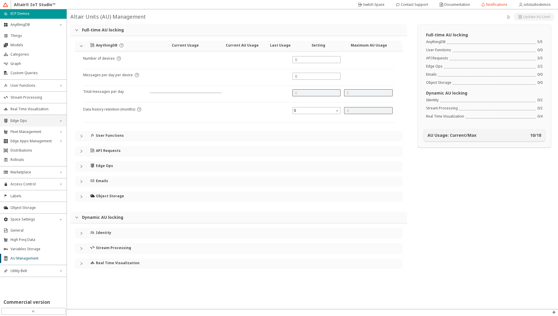
type input "5"
type input "0"
type input "24000"
click at [80, 137] on icon "collapsed" at bounding box center [81, 135] width 3 height 3
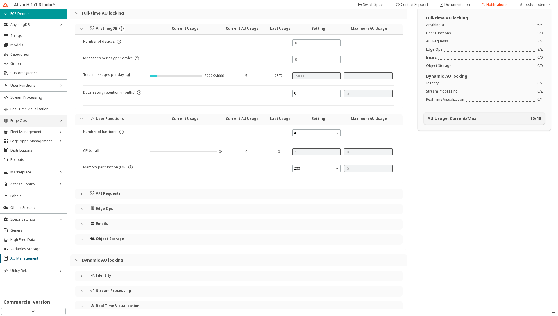
scroll to position [29, 0]
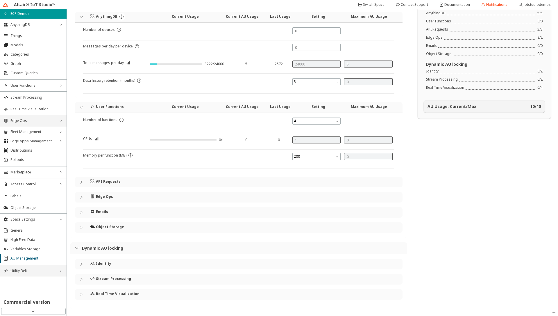
click at [44, 272] on span "Utility Belt" at bounding box center [33, 270] width 46 height 5
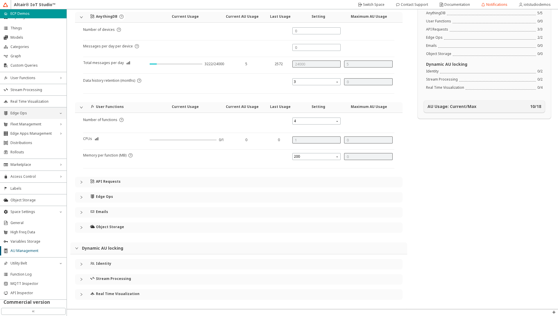
scroll to position [0, 0]
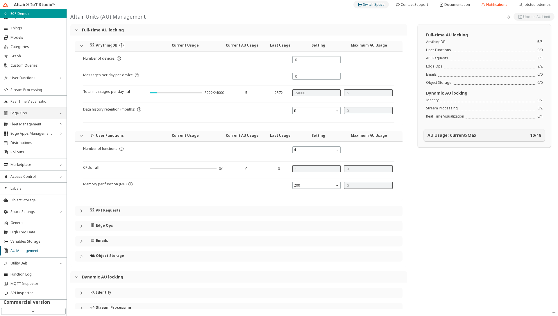
click at [0, 0] on slot "Switch Space" at bounding box center [0, 0] width 0 height 0
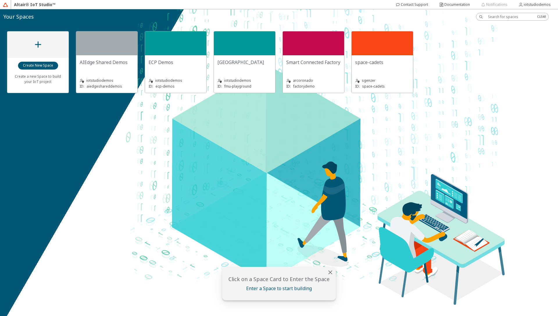
click at [377, 76] on div "sgenzer ID: space-cadets" at bounding box center [382, 79] width 54 height 19
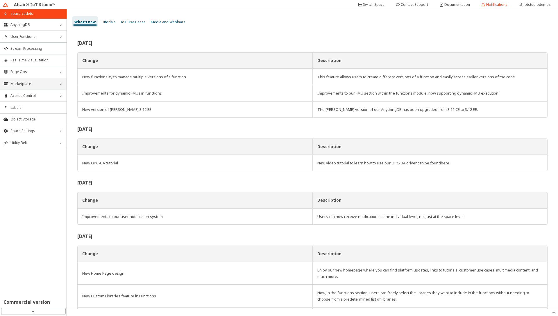
click at [40, 84] on span "Marketplace" at bounding box center [33, 83] width 46 height 5
click at [45, 72] on span "Edge Ops" at bounding box center [33, 71] width 46 height 5
click at [41, 82] on span "Fleet Management" at bounding box center [33, 83] width 46 height 5
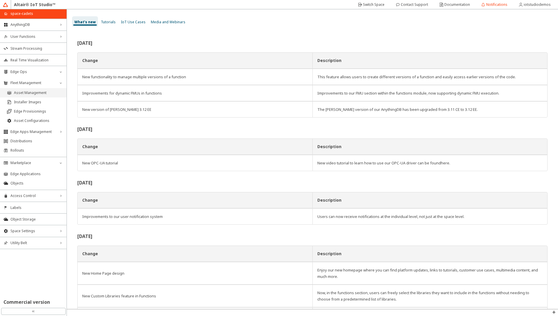
click at [43, 92] on span "Asset Management" at bounding box center [38, 92] width 49 height 5
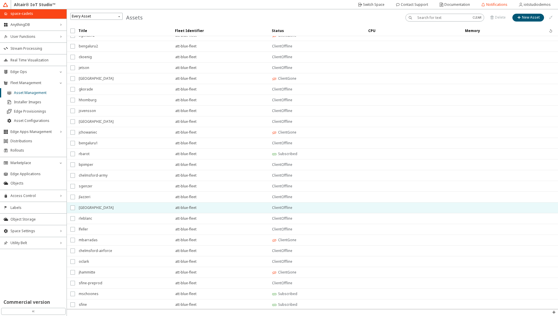
scroll to position [28, 0]
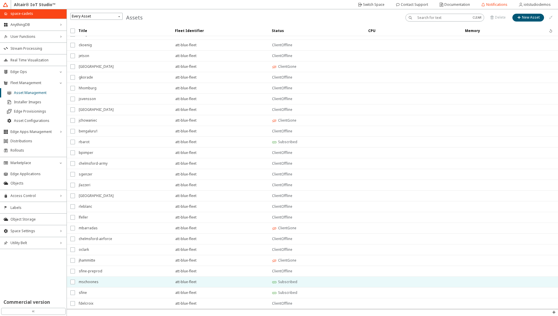
click at [142, 281] on span "mschoones" at bounding box center [123, 281] width 89 height 10
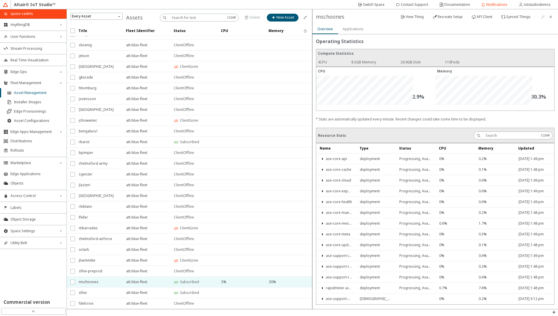
click at [0, 0] on slot "Applications" at bounding box center [0, 0] width 0 height 0
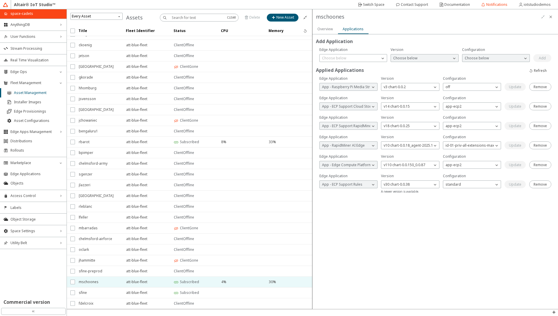
click at [0, 0] on slot "Overview" at bounding box center [0, 0] width 0 height 0
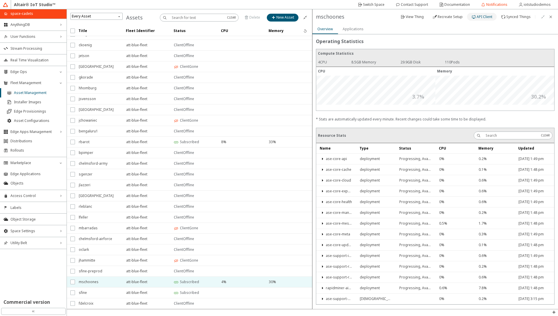
click at [476, 17] on iron-icon at bounding box center [474, 17] width 5 height 5
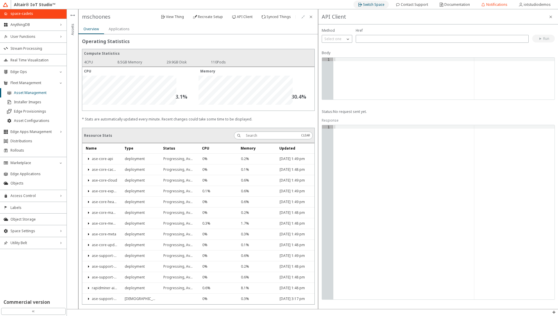
click at [363, 2] on iron-icon at bounding box center [360, 4] width 5 height 5
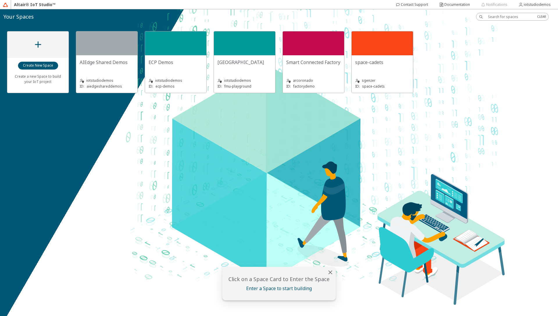
click at [168, 66] on div "ECP Demos" at bounding box center [176, 65] width 54 height 12
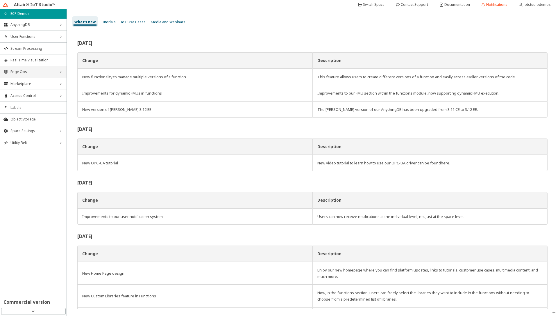
click at [40, 72] on span "Edge Ops" at bounding box center [33, 71] width 46 height 5
click at [41, 80] on div "Fleet Management right_chevron" at bounding box center [33, 82] width 67 height 9
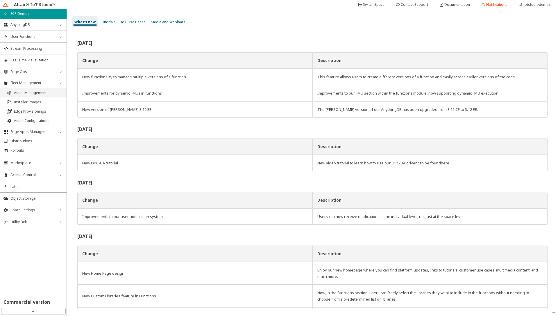
click at [41, 92] on span "Asset Management" at bounding box center [38, 92] width 49 height 5
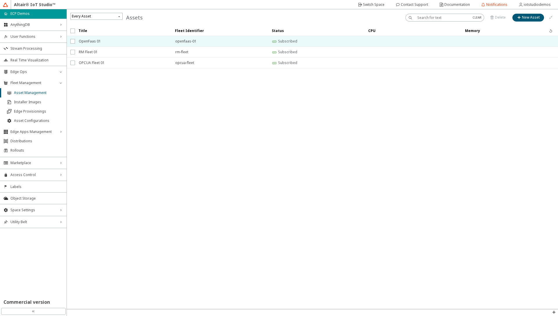
click at [92, 42] on span "OpenFaas 01" at bounding box center [123, 41] width 89 height 10
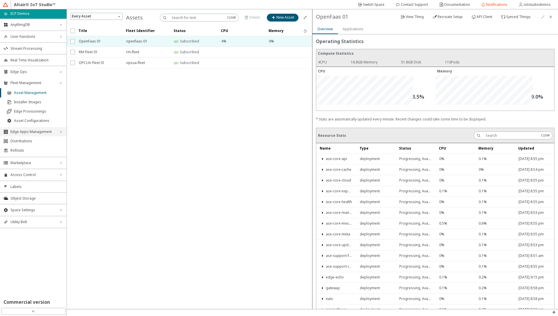
click at [53, 132] on span "Edge Apps Management" at bounding box center [33, 131] width 46 height 5
click at [41, 142] on span "Edge Applications" at bounding box center [38, 141] width 49 height 5
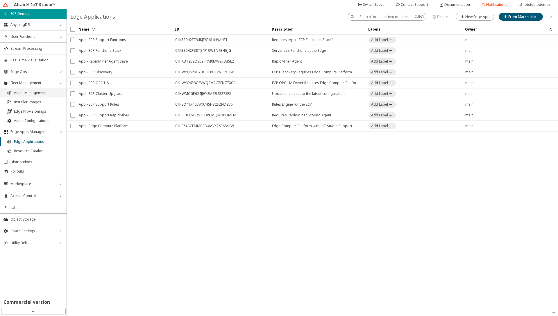
click at [22, 95] on li "Asset Management" at bounding box center [33, 92] width 67 height 9
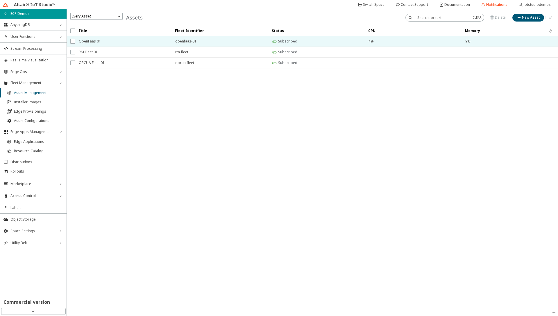
click at [99, 43] on span "OpenFaas 01" at bounding box center [123, 41] width 89 height 10
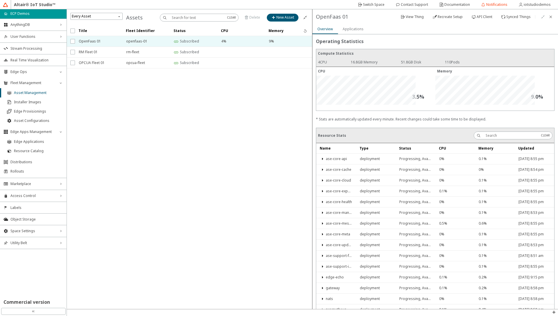
click at [0, 0] on slot "Applications" at bounding box center [0, 0] width 0 height 0
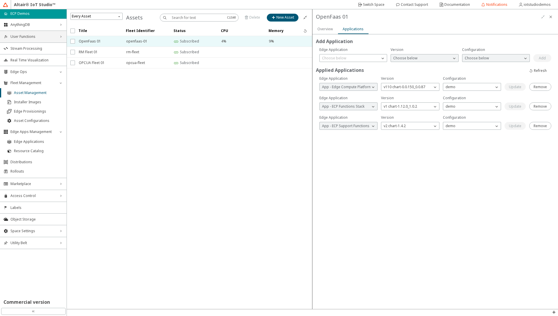
click at [26, 38] on span "User Functions" at bounding box center [33, 36] width 46 height 5
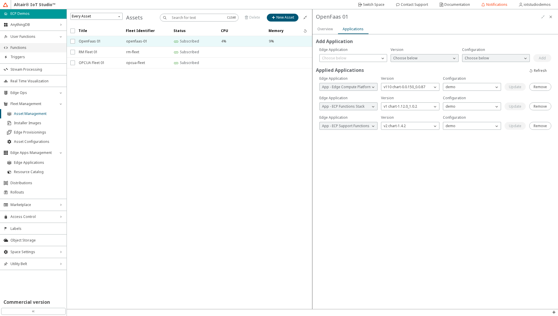
click at [20, 48] on span "Functions" at bounding box center [36, 47] width 53 height 5
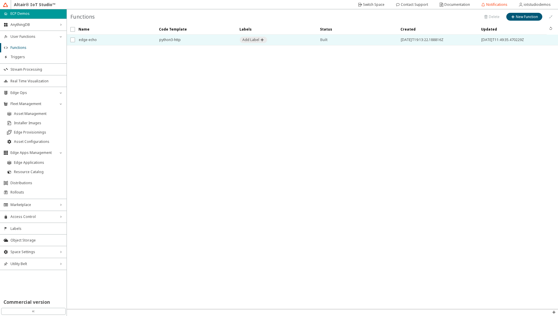
click at [106, 40] on span "edge-echo" at bounding box center [115, 40] width 73 height 10
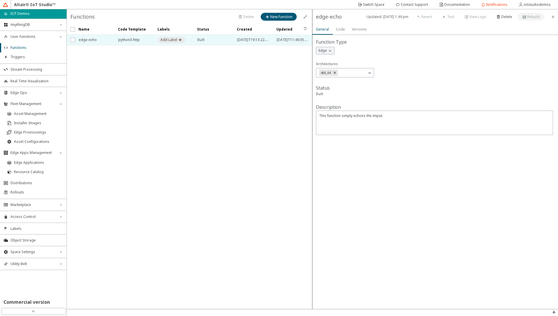
click at [335, 28] on paper-tab "Code" at bounding box center [341, 29] width 16 height 10
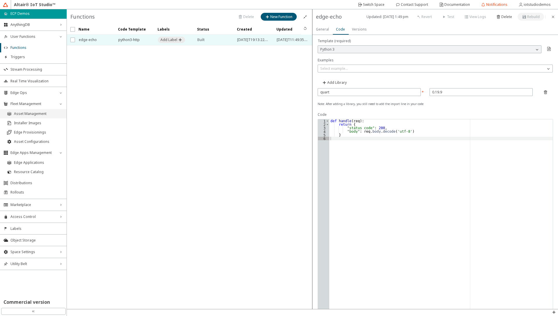
click at [38, 115] on span "Asset Management" at bounding box center [38, 113] width 49 height 5
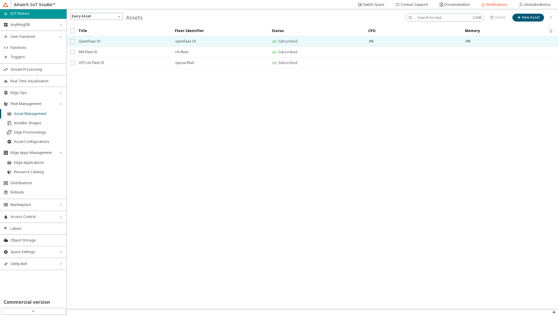
click at [102, 43] on span "OpenFaas 01" at bounding box center [123, 41] width 89 height 10
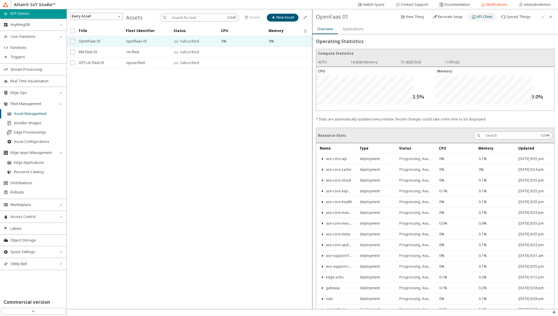
click at [480, 19] on div "API Client" at bounding box center [485, 16] width 16 height 5
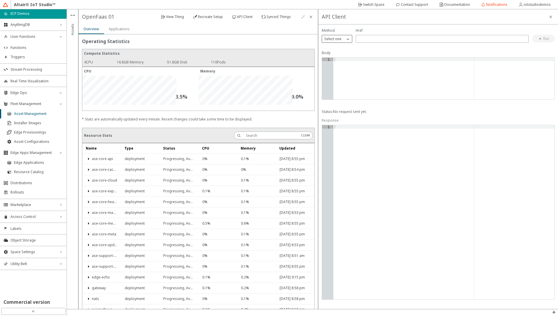
click at [338, 40] on p "Select one" at bounding box center [333, 38] width 22 height 5
click at [337, 49] on p "GET" at bounding box center [337, 46] width 30 height 5
click at [363, 39] on input "text" at bounding box center [442, 38] width 168 height 5
type input "/support/[PERSON_NAME]/functions"
click at [341, 38] on div "GET" at bounding box center [333, 39] width 23 height 6
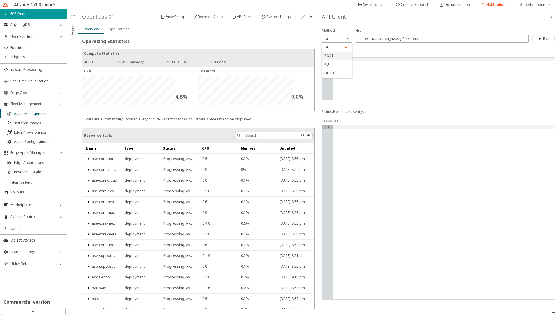
click at [331, 54] on span "POST" at bounding box center [328, 55] width 9 height 5
click at [338, 66] on div at bounding box center [443, 82] width 221 height 49
type textarea "{"
click at [383, 64] on div "{ "name" : "edge-echo" }" at bounding box center [443, 82] width 221 height 49
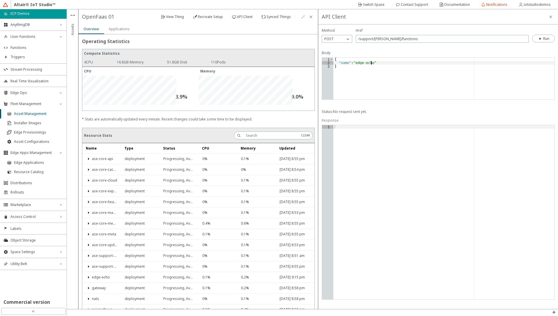
type textarea ""name": "edge-echo","
type textarea ":"
type textarea ""image""
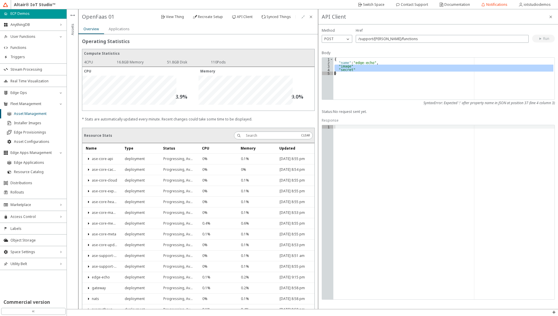
scroll to position [0, 0]
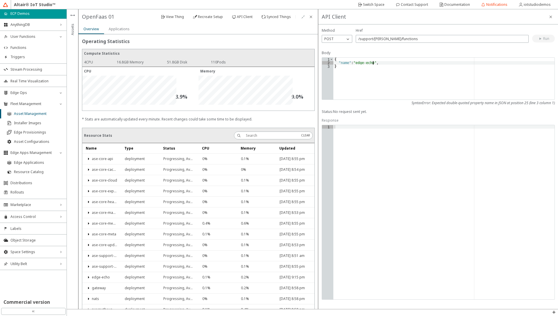
click at [401, 63] on div "{ "name" : "edge-echo" , }" at bounding box center [443, 82] width 221 height 49
type textarea ""name": "edge-echo","
type textarea "e"
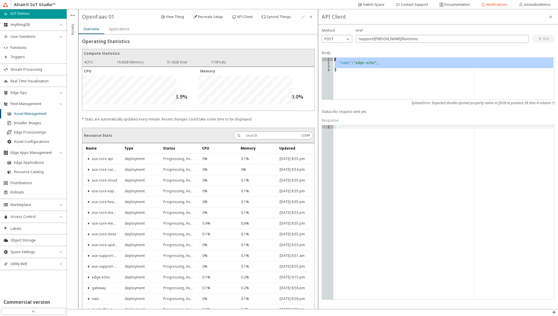
drag, startPoint x: 339, startPoint y: 74, endPoint x: 335, endPoint y: 57, distance: 17.4
click at [335, 57] on div "1 2 3 4 { "name" : "edge-echo" , } XXXXXXXXXXXXXXXXXXXXXXXXXXXXXXXXXXXXXXXXXXXX…" at bounding box center [438, 78] width 233 height 42
type textarea "{ "name": "edge-echo","
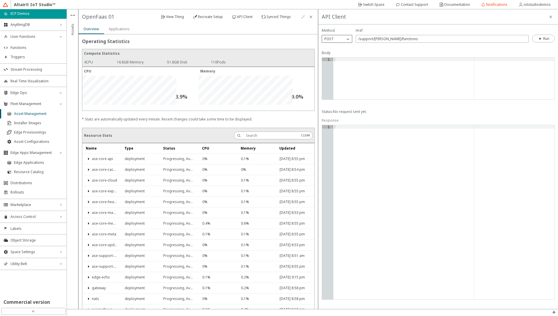
click at [338, 38] on div "POST" at bounding box center [333, 39] width 23 height 6
click at [338, 47] on p "GET" at bounding box center [337, 46] width 30 height 5
click at [0, 0] on slot "Run" at bounding box center [0, 0] width 0 height 0
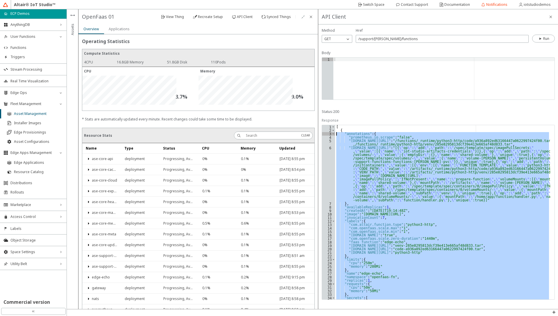
drag, startPoint x: 344, startPoint y: 296, endPoint x: 325, endPoint y: 135, distance: 161.9
click at [325, 135] on div "] 1 2 3 4 5 6 7 8 9 10 11 12 13 14 15 16 17 18 19 20 21 22 23 24 25 26 27 28 29…" at bounding box center [438, 212] width 233 height 174
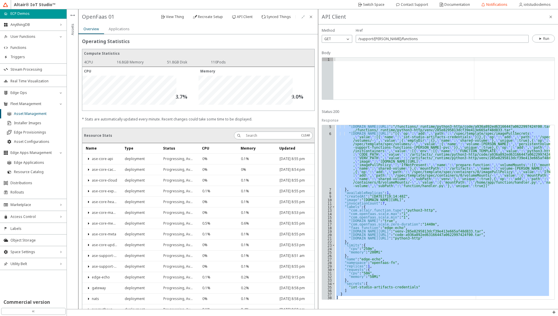
scroll to position [14, 0]
click at [453, 199] on div ""[DOMAIN_NAME][URL]" : "/functions/_runtime/python3-http/code/a936a892ed6316644…" at bounding box center [442, 212] width 215 height 174
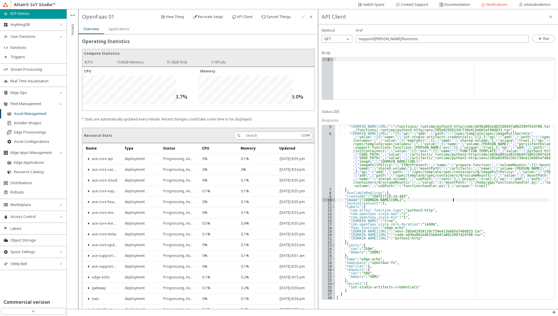
click at [453, 199] on div ""[DOMAIN_NAME][URL]" : "/functions/_runtime/python3-http/code/a936a892ed6316644…" at bounding box center [442, 217] width 215 height 185
click at [352, 258] on div ""[DOMAIN_NAME][URL]" : "/functions/_runtime/python3-http/code/a936a892ed6316644…" at bounding box center [442, 217] width 215 height 185
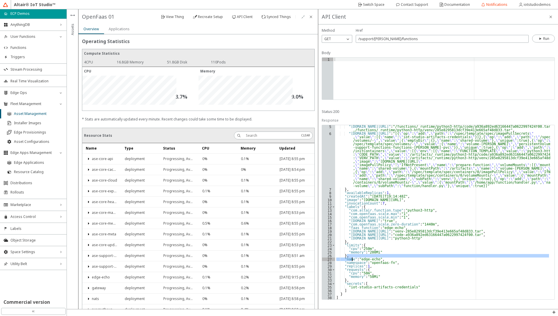
click at [348, 259] on div ""[DOMAIN_NAME][URL]" : "/functions/_runtime/python3-http/code/a936a892ed6316644…" at bounding box center [442, 212] width 215 height 174
click at [347, 260] on div ""[DOMAIN_NAME][URL]" : "/functions/_runtime/python3-http/code/a936a892ed6316644…" at bounding box center [442, 217] width 215 height 185
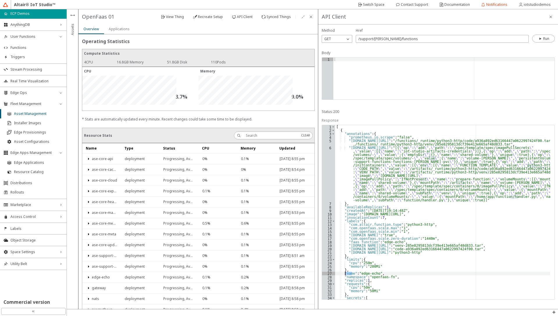
scroll to position [0, 0]
click at [350, 136] on div "[ { "annotations" : { "prometheus.io.scrape" : "false" , "[DOMAIN_NAME][URL]" :…" at bounding box center [442, 215] width 215 height 181
type textarea ""prometheus.io.scrape": "false","
click at [350, 136] on div "[ { "annotations" : { "prometheus.io.scrape" : "false" , "[DOMAIN_NAME][URL]" :…" at bounding box center [442, 215] width 215 height 181
click at [340, 41] on div "GET" at bounding box center [333, 39] width 23 height 6
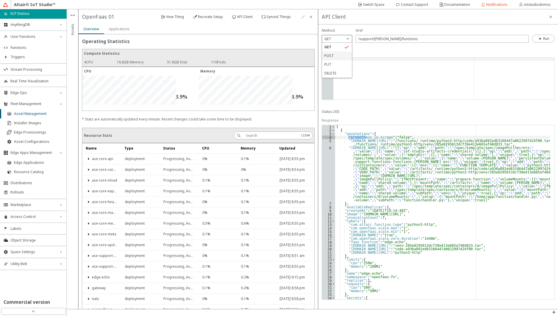
click at [342, 56] on p "POST" at bounding box center [337, 55] width 30 height 5
click at [415, 39] on input "/support/[PERSON_NAME]/functions" at bounding box center [442, 38] width 168 height 5
type input "/support/[PERSON_NAME]/functions/edge-echo/invoke"
click at [367, 72] on div at bounding box center [443, 82] width 221 height 49
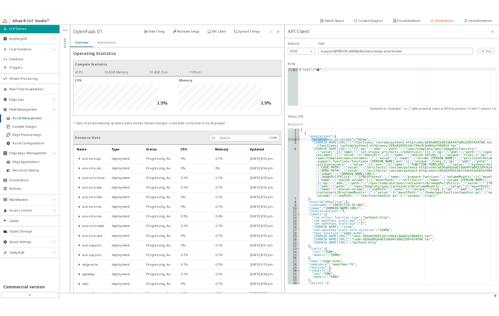
scroll to position [0, 2]
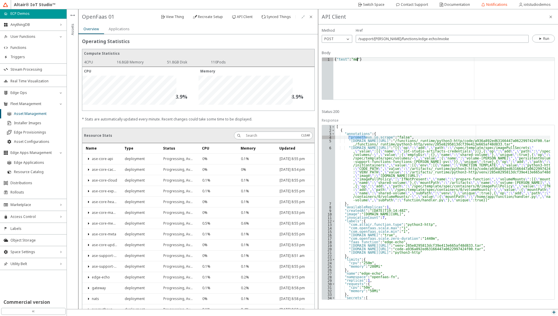
type textarea "{"test":"me"}"
click at [554, 311] on iron-icon at bounding box center [554, 312] width 5 height 5
click at [539, 303] on p "API Inspector" at bounding box center [540, 303] width 35 height 5
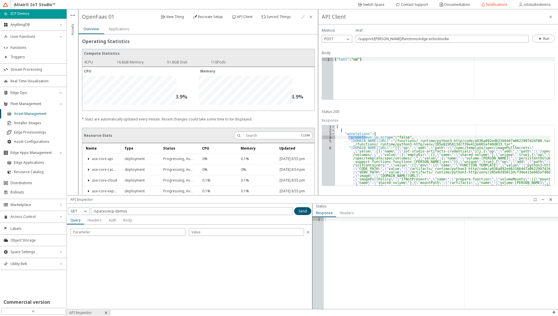
click at [0, 0] on slot "Body" at bounding box center [0, 0] width 0 height 0
click at [543, 201] on paper-button at bounding box center [543, 199] width 8 height 8
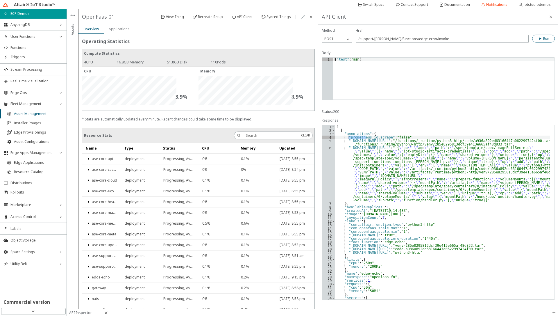
click at [0, 0] on slot "Run" at bounding box center [0, 0] width 0 height 0
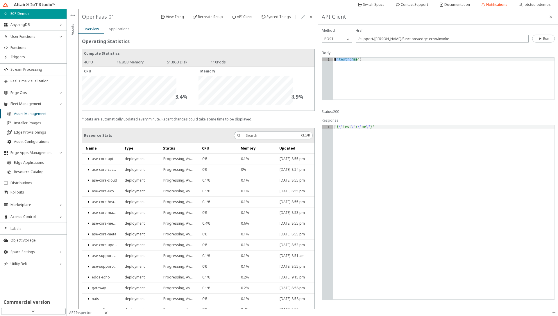
drag, startPoint x: 358, startPoint y: 58, endPoint x: 331, endPoint y: 59, distance: 27.9
click at [331, 59] on div "{"test":"me"} 1 { "test" : "me" } XXXXXXXXXXXXXXXXXXXXXXXXXXXXXXXXXXXXXXXXXXXXX…" at bounding box center [438, 79] width 233 height 42
click at [551, 17] on iron-icon at bounding box center [551, 17] width 5 height 5
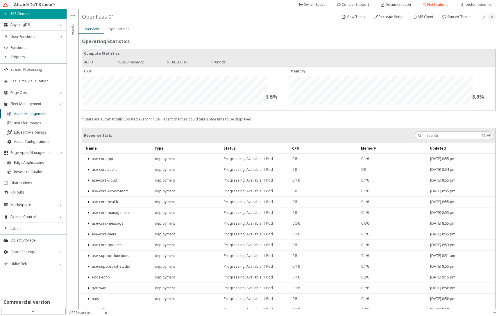
click at [490, 16] on iron-icon at bounding box center [492, 17] width 5 height 5
